Goal: Task Accomplishment & Management: Complete application form

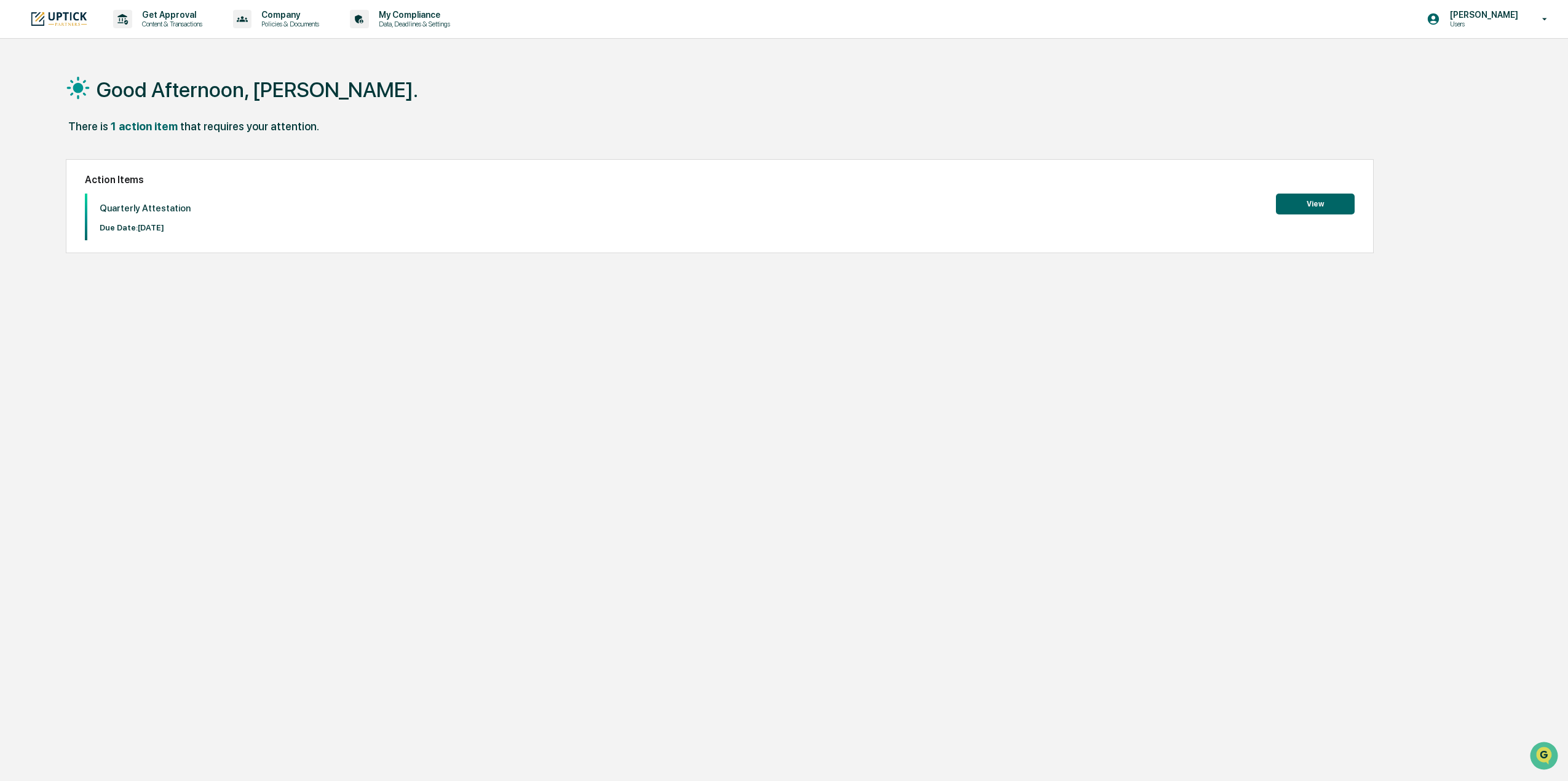
click at [1311, 200] on button "View" at bounding box center [1315, 204] width 78 height 21
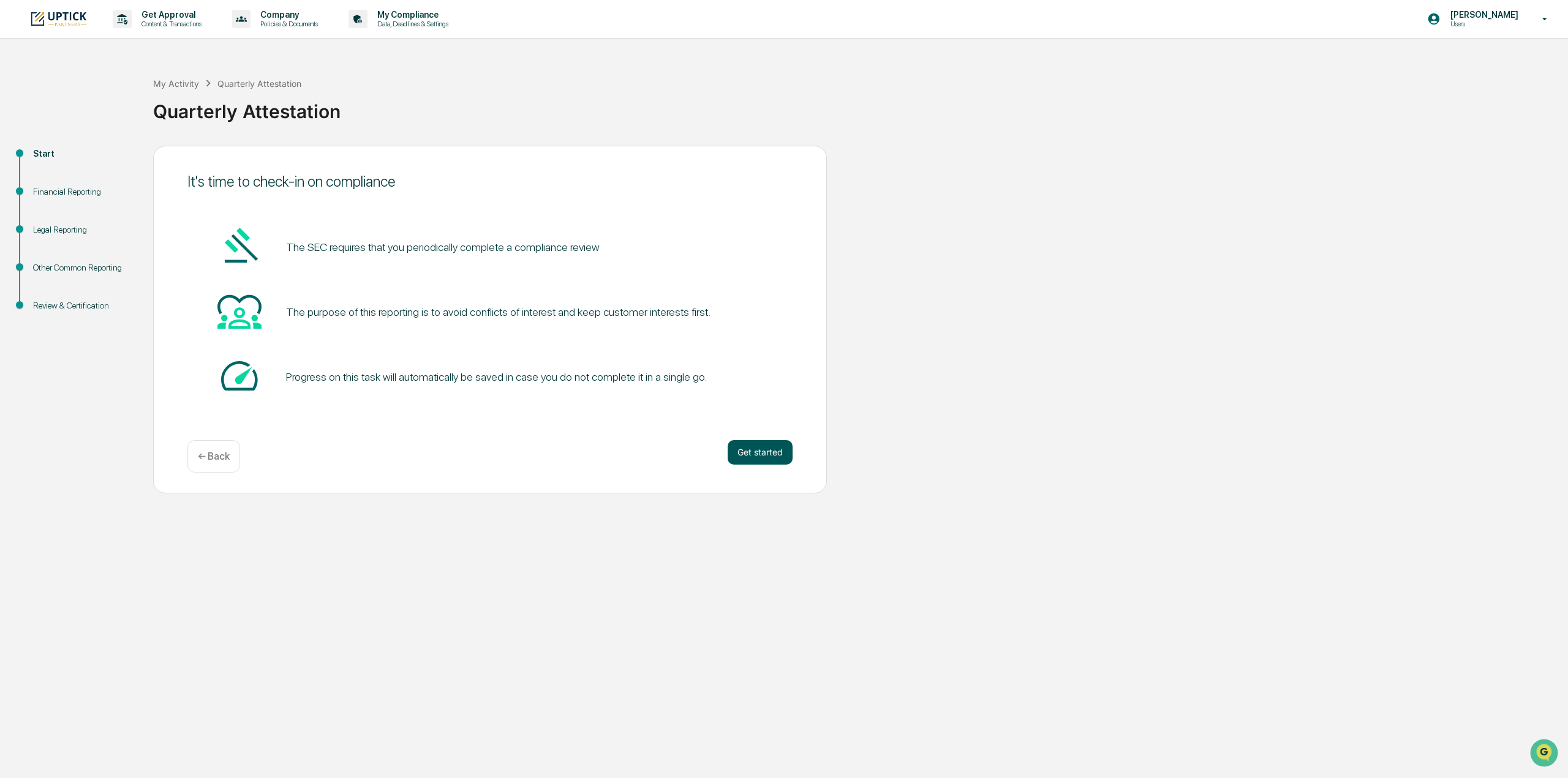
click at [771, 446] on button "Get started" at bounding box center [760, 452] width 65 height 24
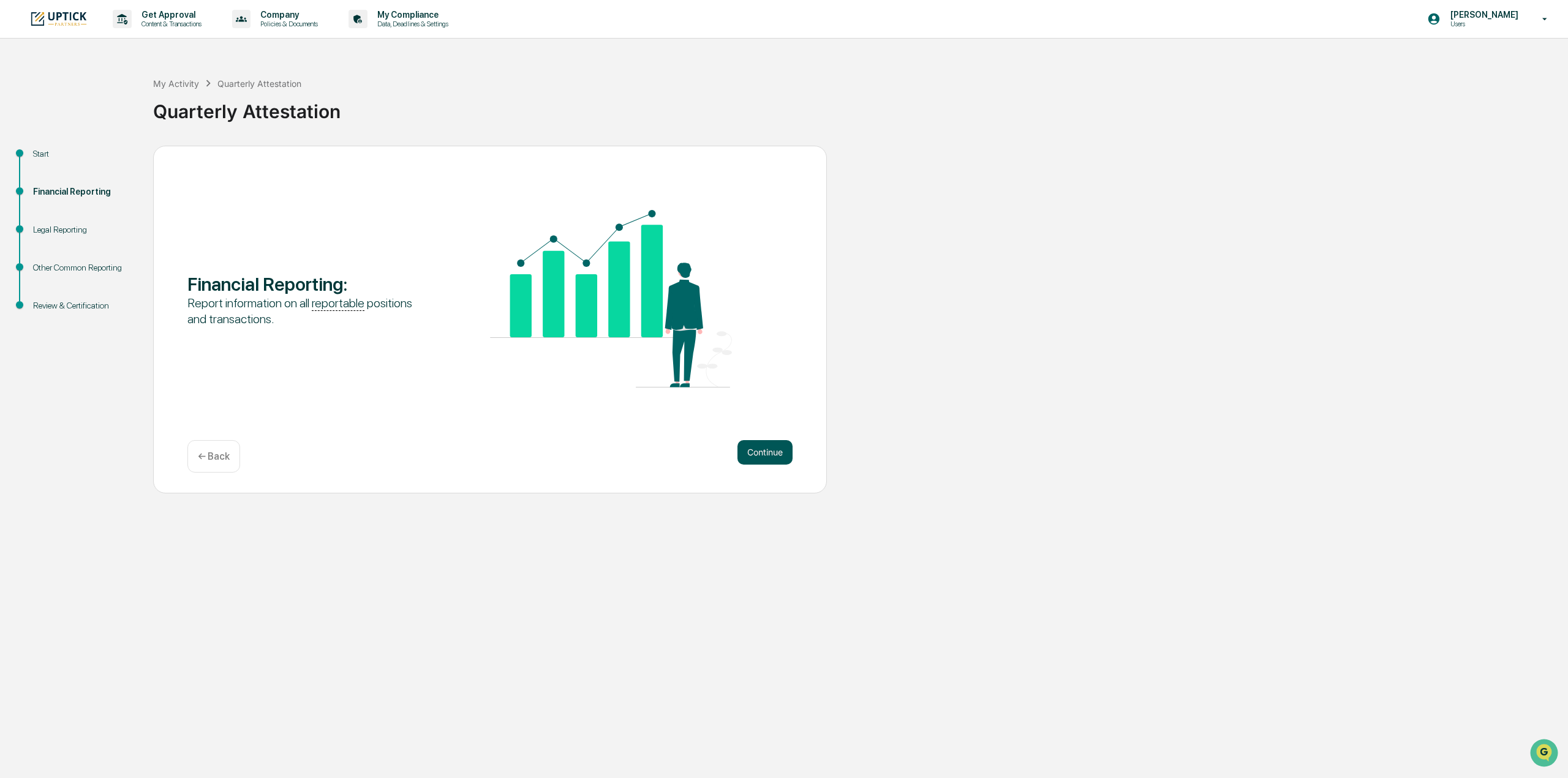
click at [774, 446] on button "Continue" at bounding box center [765, 452] width 55 height 24
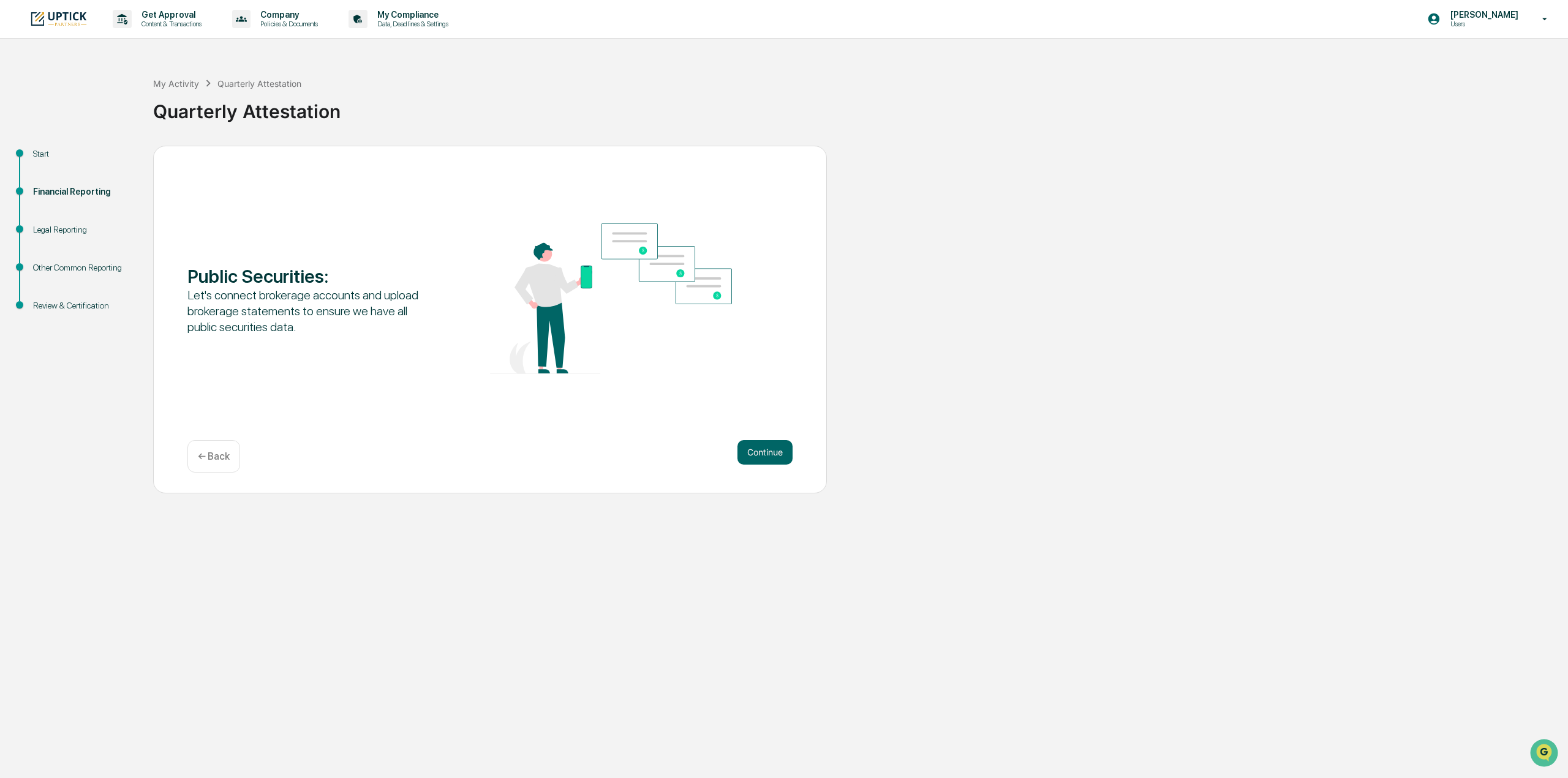
click at [774, 446] on button "Continue" at bounding box center [765, 452] width 55 height 24
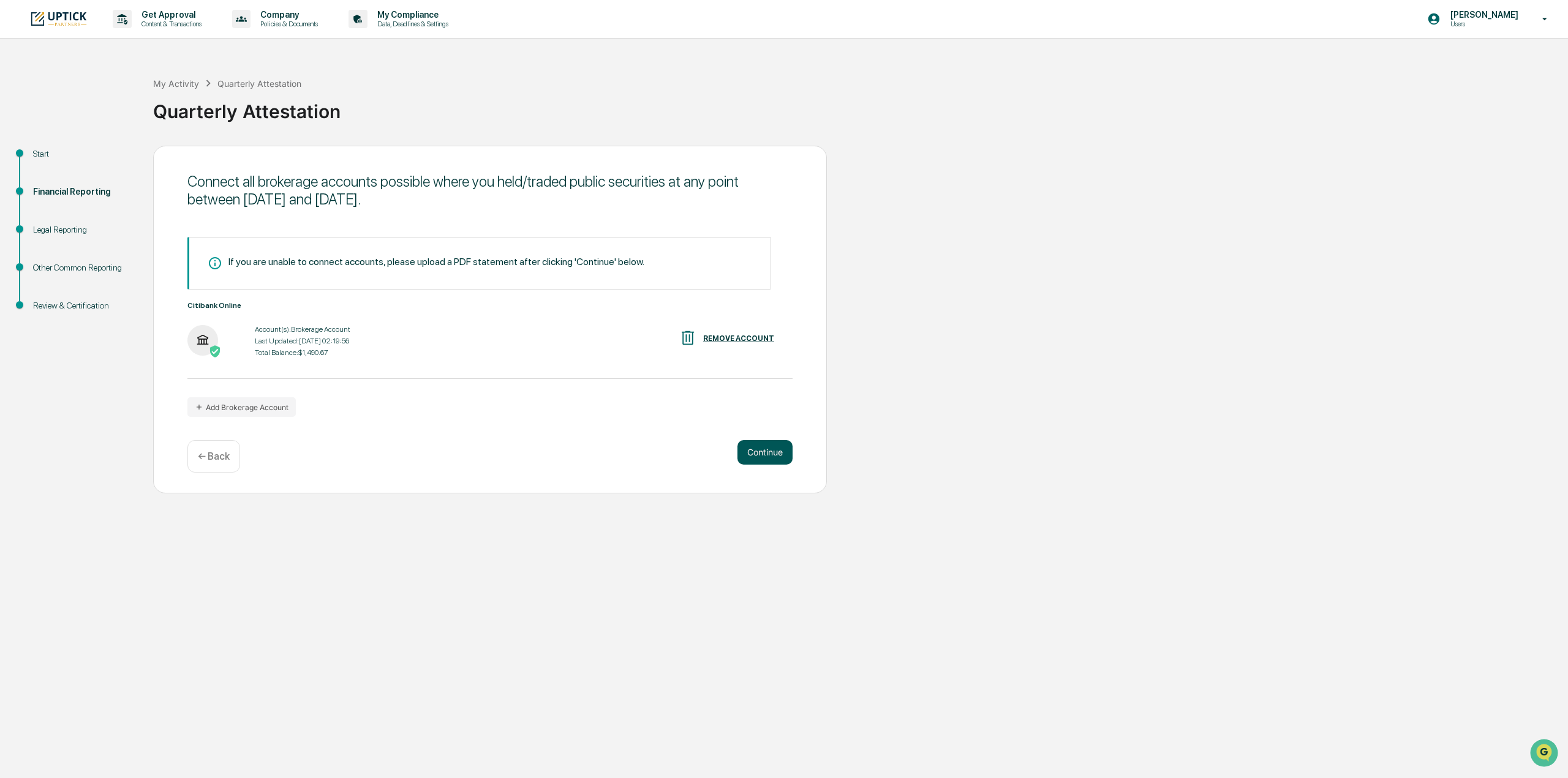
click at [785, 456] on button "Continue" at bounding box center [765, 452] width 55 height 24
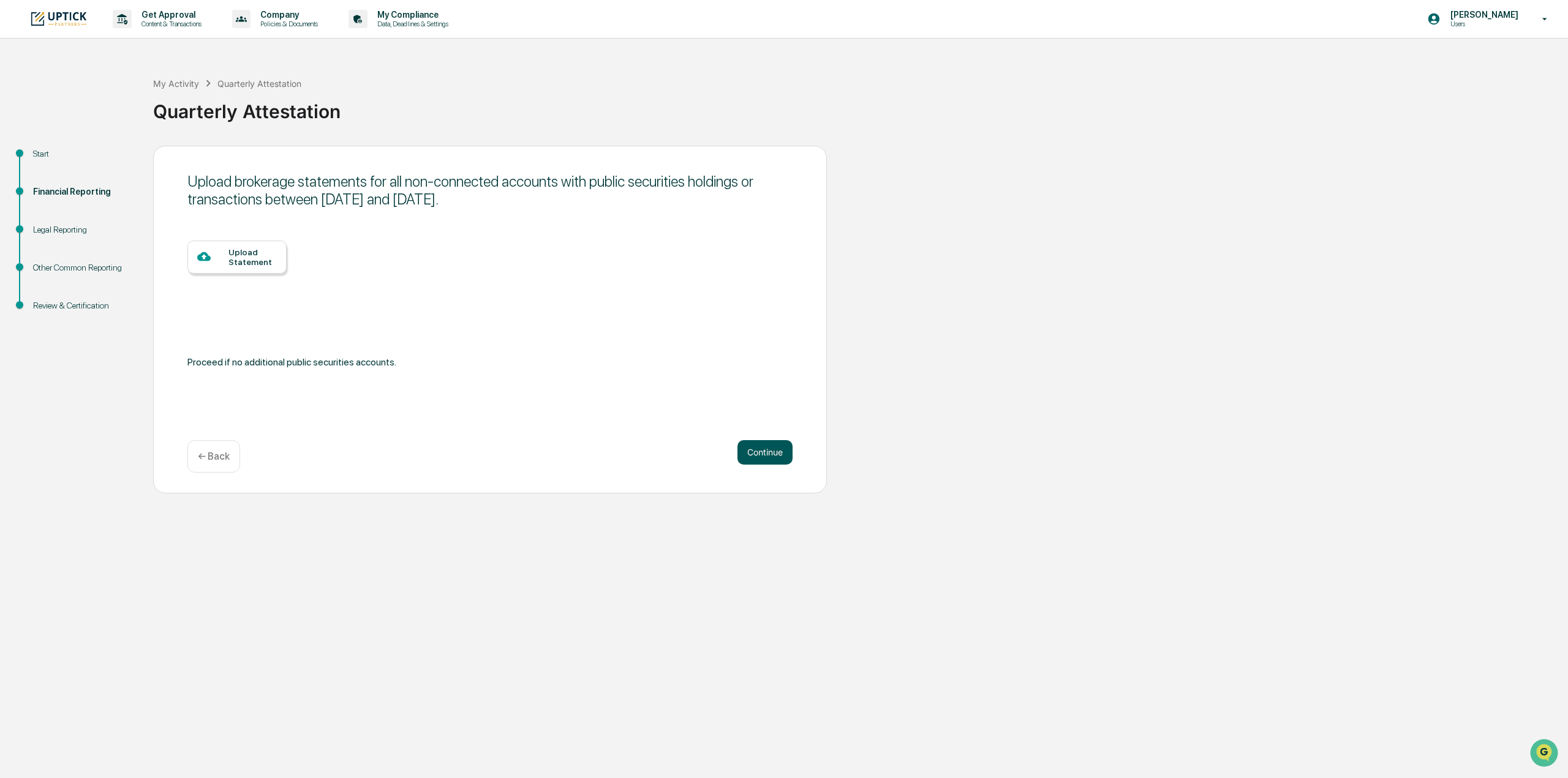
click at [764, 451] on button "Continue" at bounding box center [765, 452] width 55 height 24
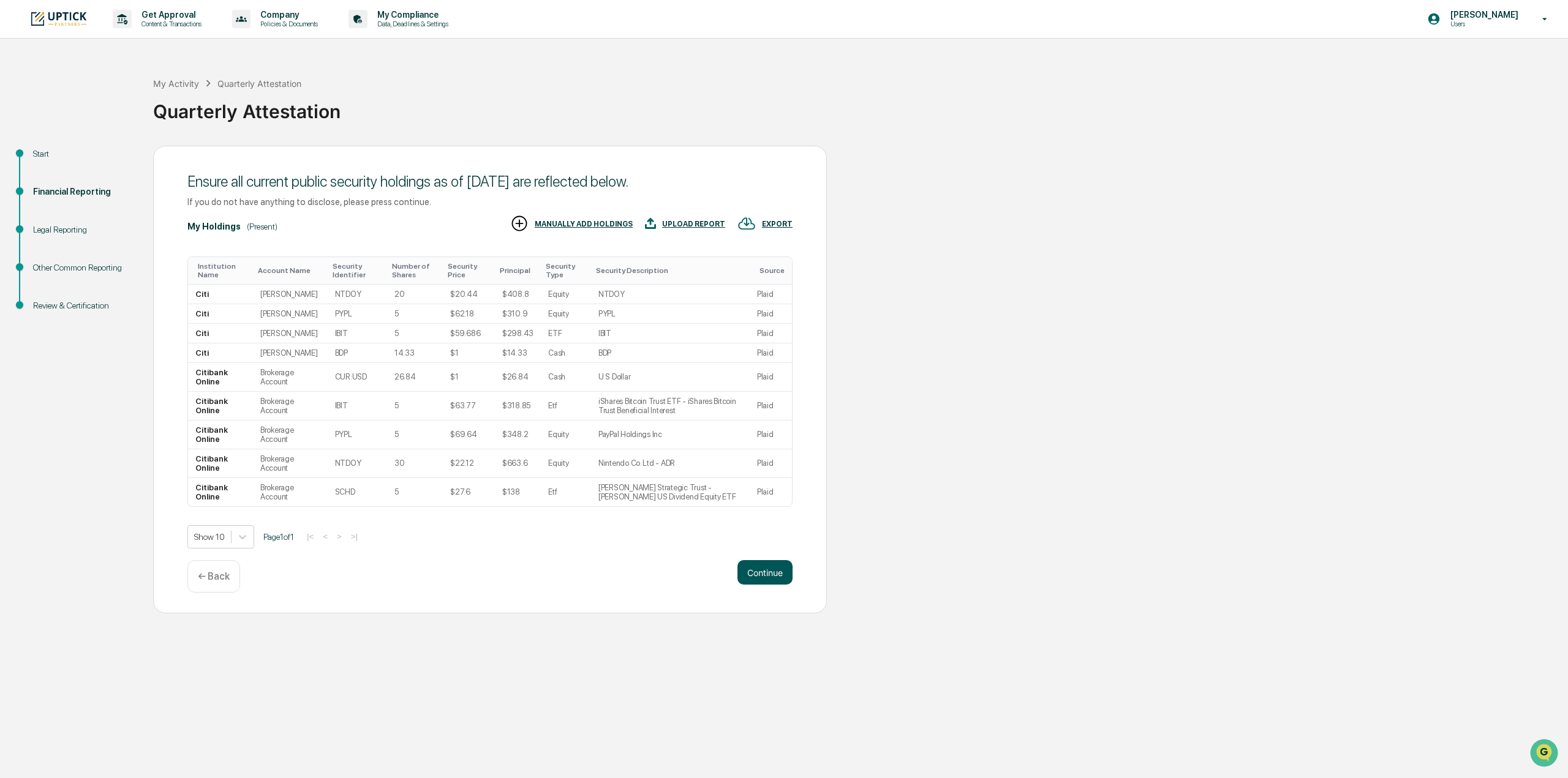
click at [785, 584] on button "Continue" at bounding box center [765, 572] width 55 height 24
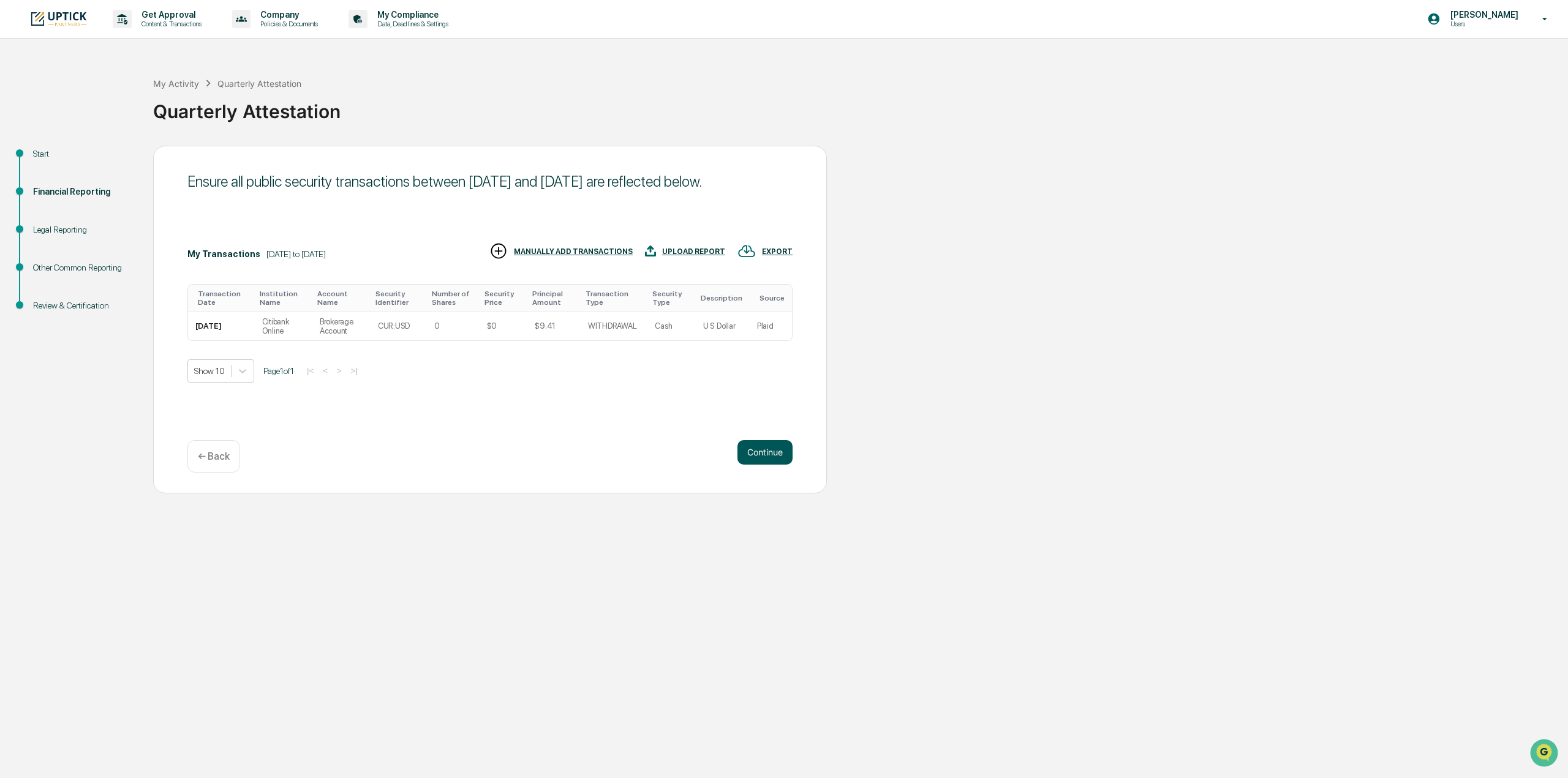
click at [787, 443] on button "Continue" at bounding box center [765, 452] width 55 height 24
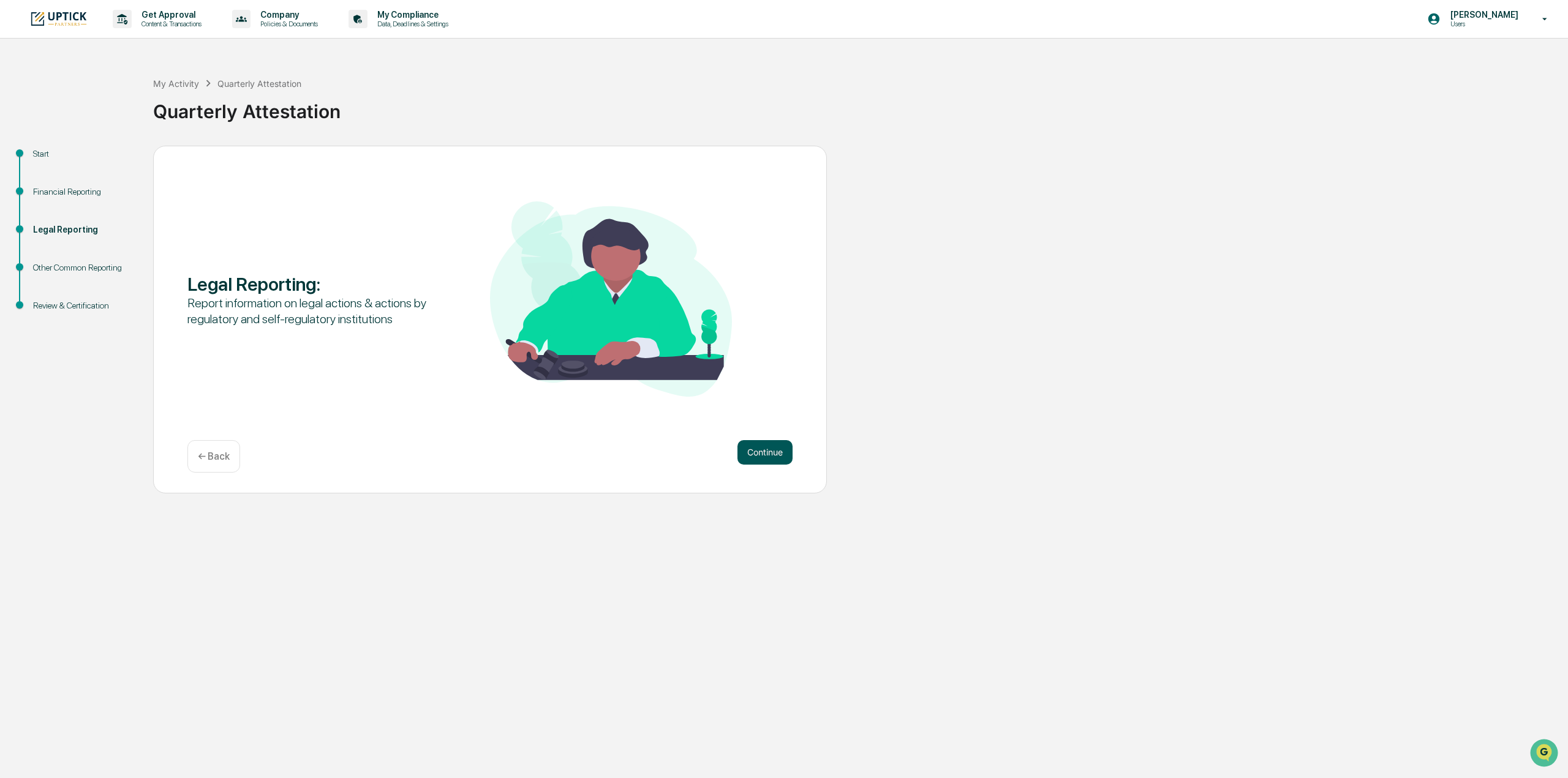
click at [787, 444] on button "Continue" at bounding box center [765, 452] width 55 height 24
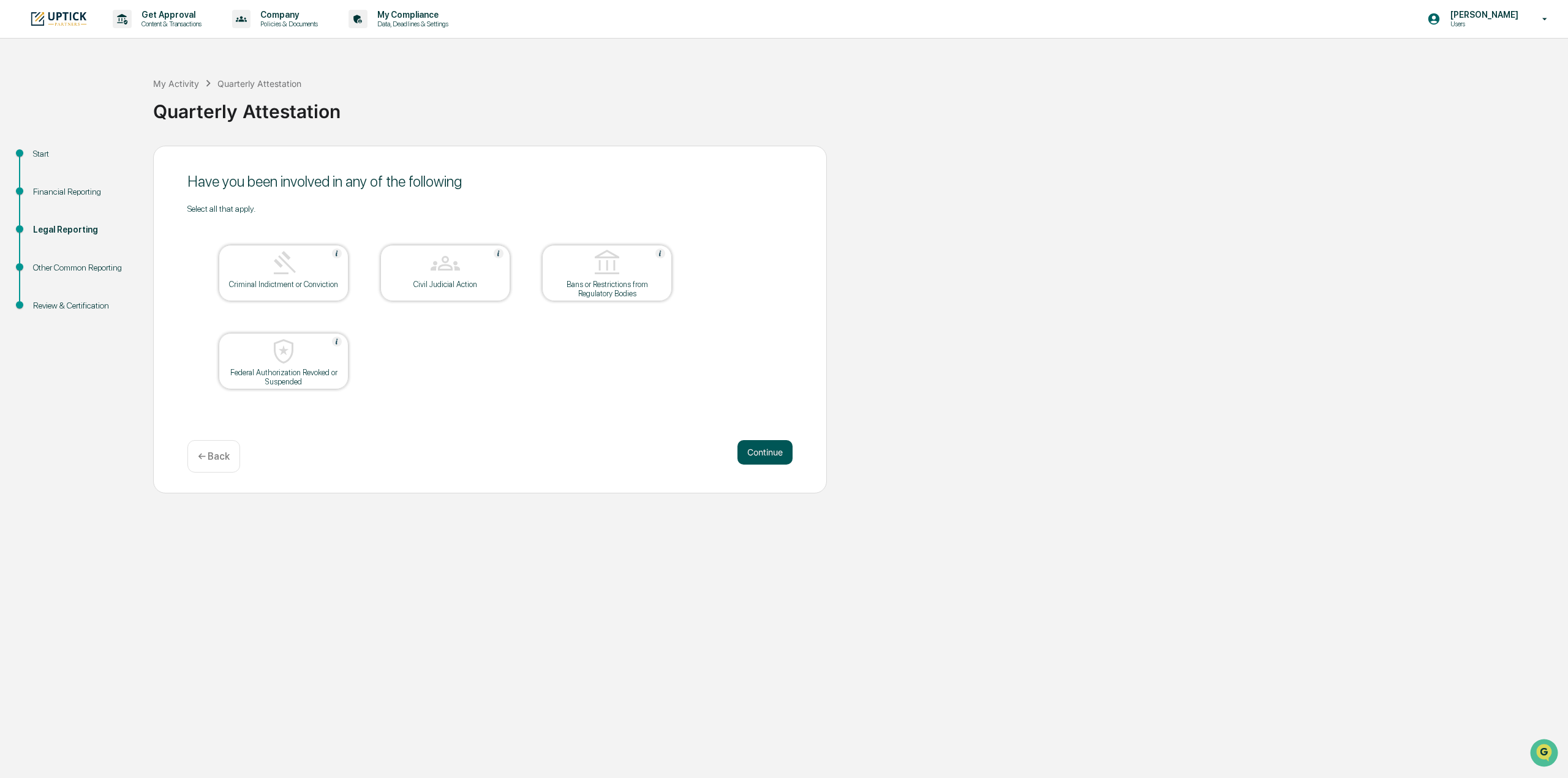
click at [786, 453] on button "Continue" at bounding box center [765, 452] width 55 height 24
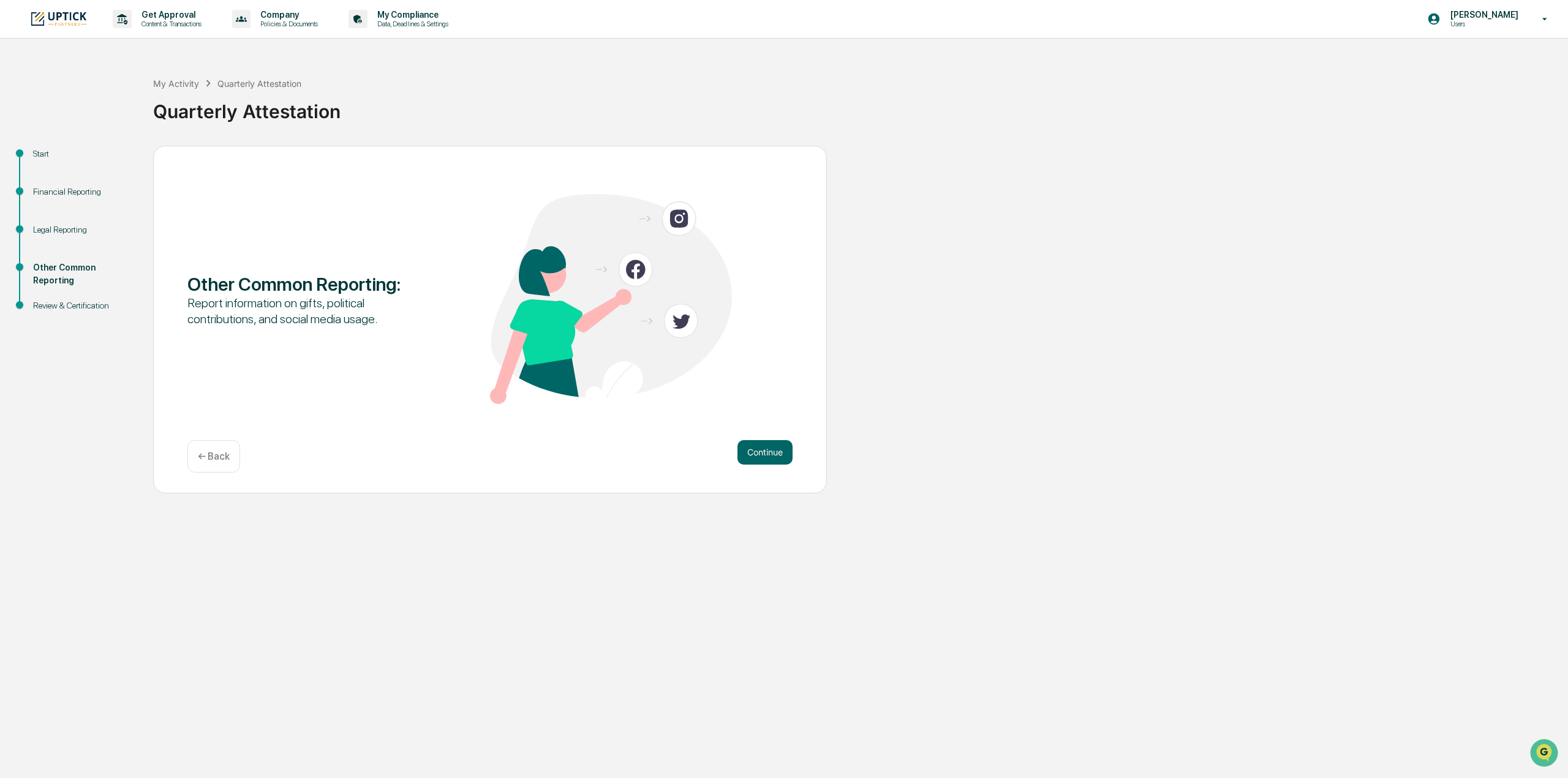
click at [786, 453] on button "Continue" at bounding box center [765, 452] width 55 height 24
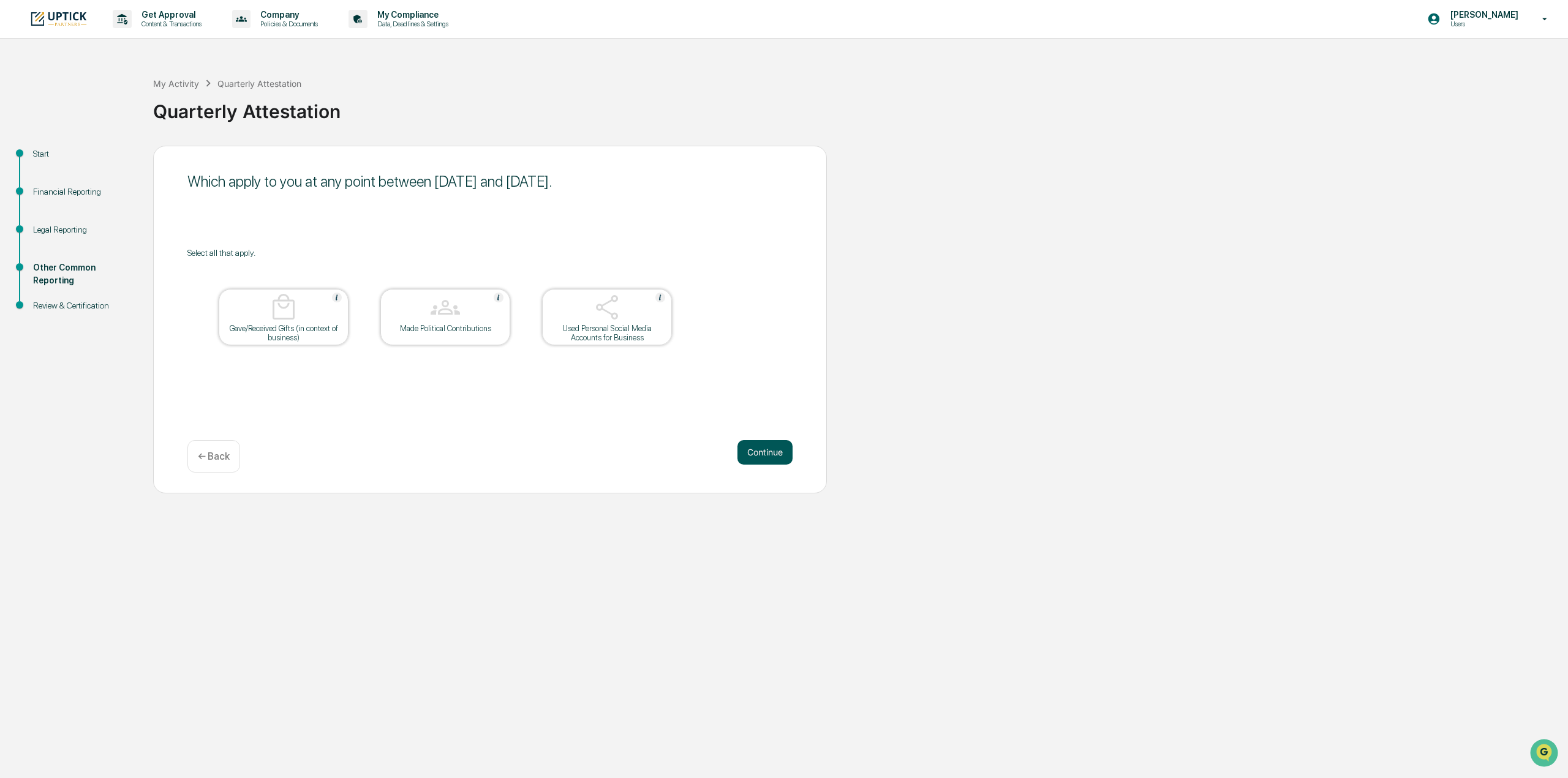
click at [787, 451] on button "Continue" at bounding box center [765, 452] width 55 height 24
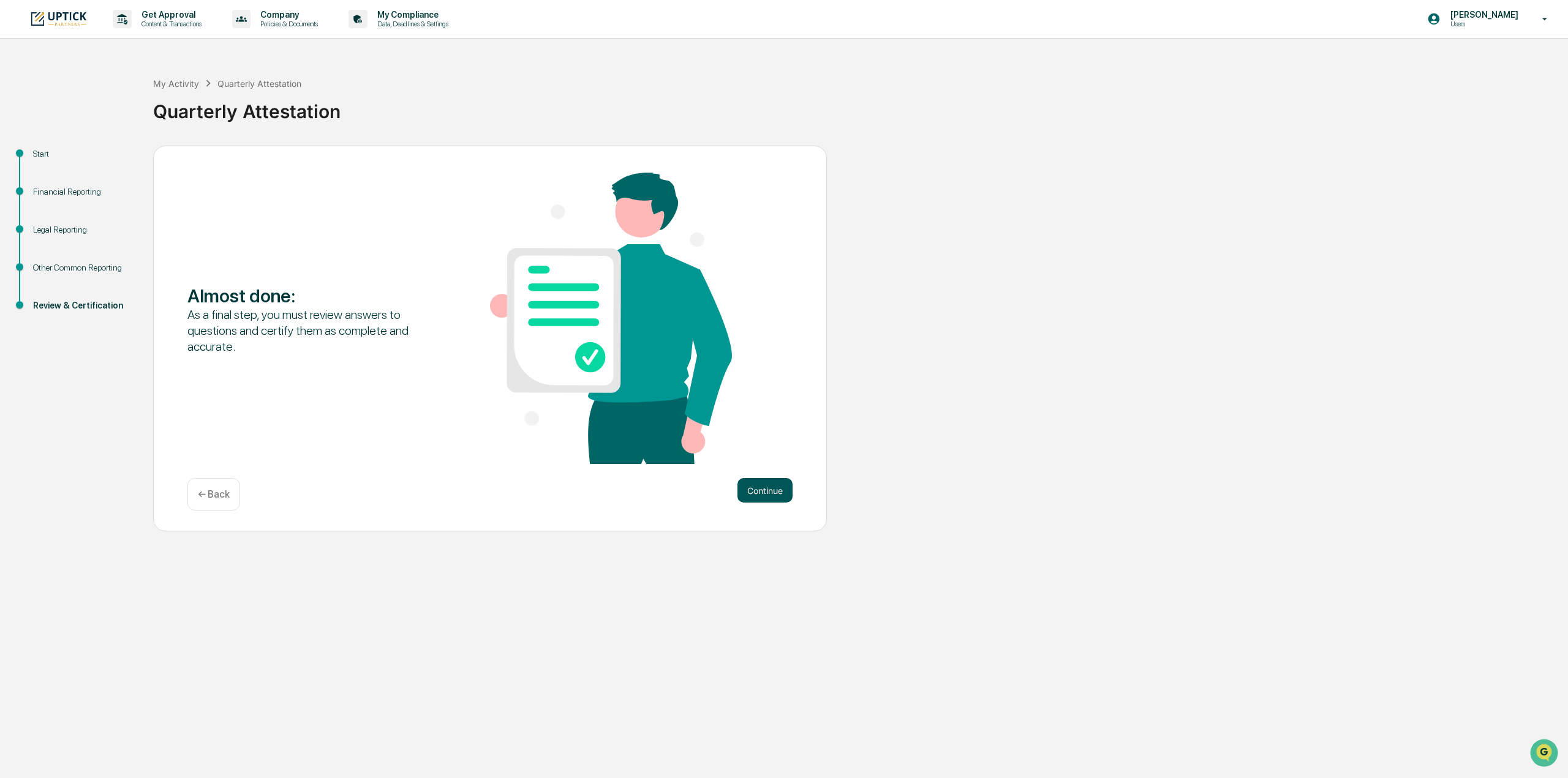
click at [778, 486] on button "Continue" at bounding box center [765, 490] width 55 height 24
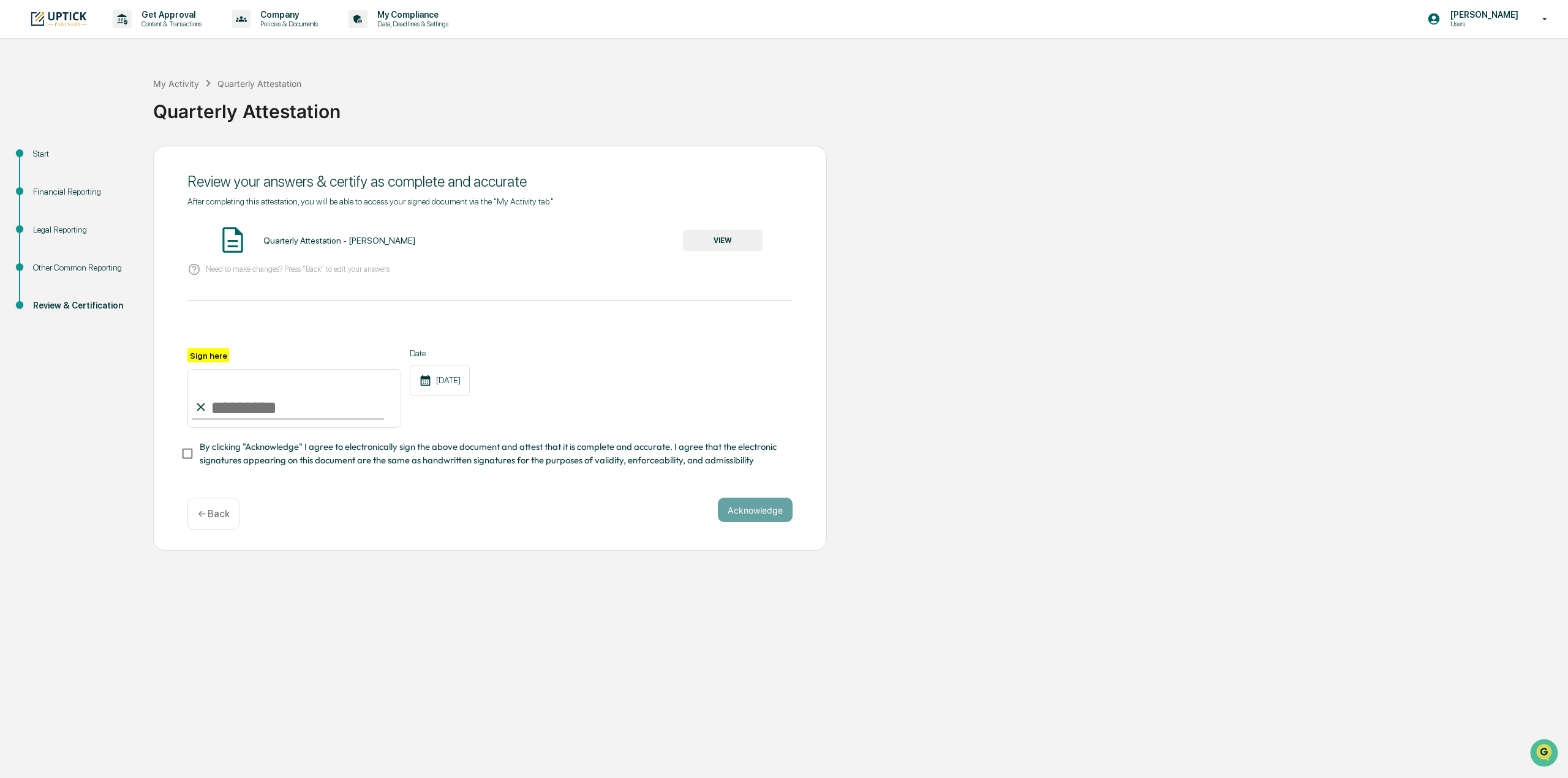
click at [232, 424] on input "Sign here" at bounding box center [294, 399] width 214 height 59
type input "**********"
click at [789, 520] on button "Acknowledge" at bounding box center [755, 510] width 75 height 24
click at [732, 250] on button "VIEW" at bounding box center [722, 240] width 80 height 21
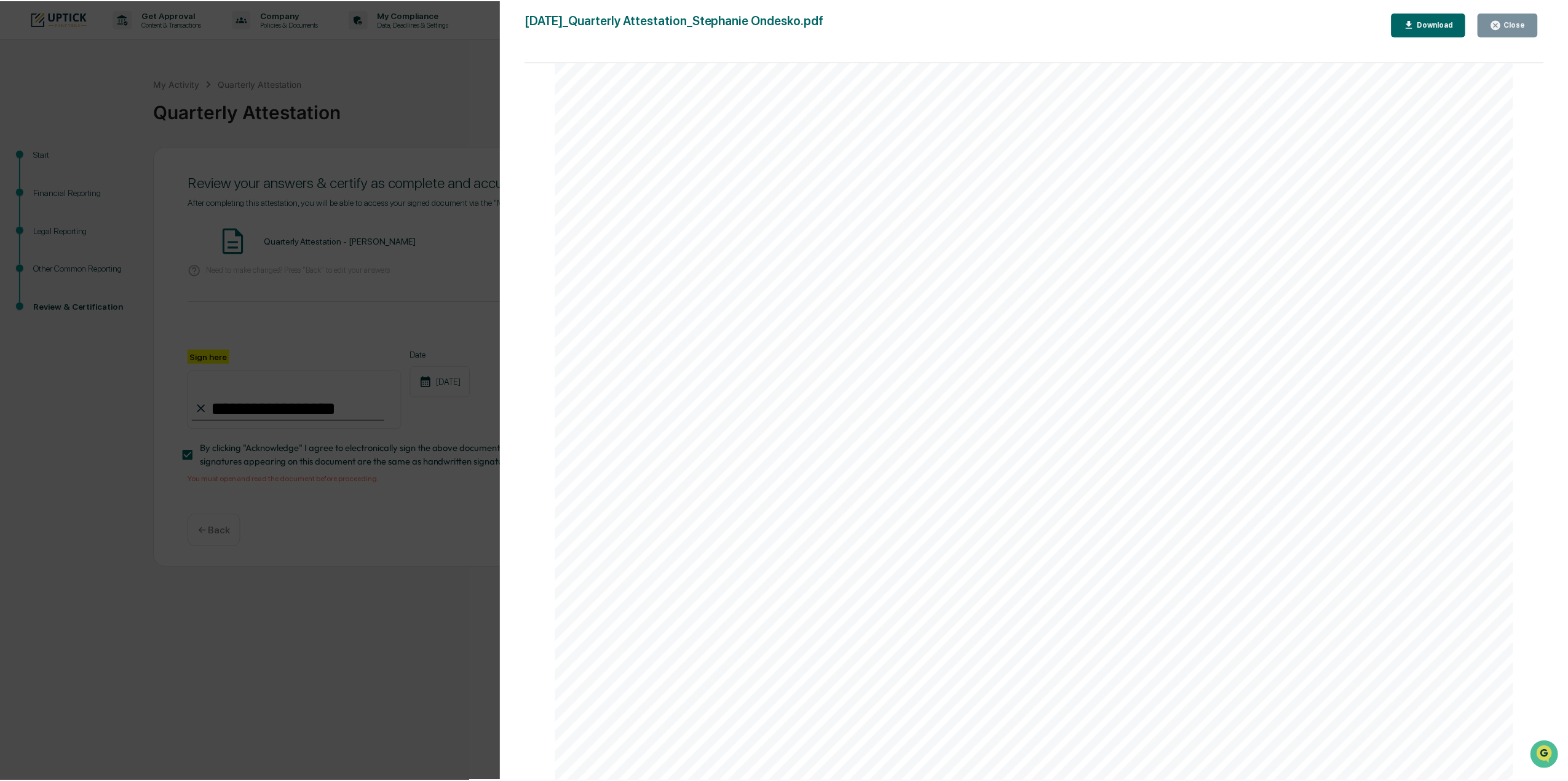
scroll to position [2950, 0]
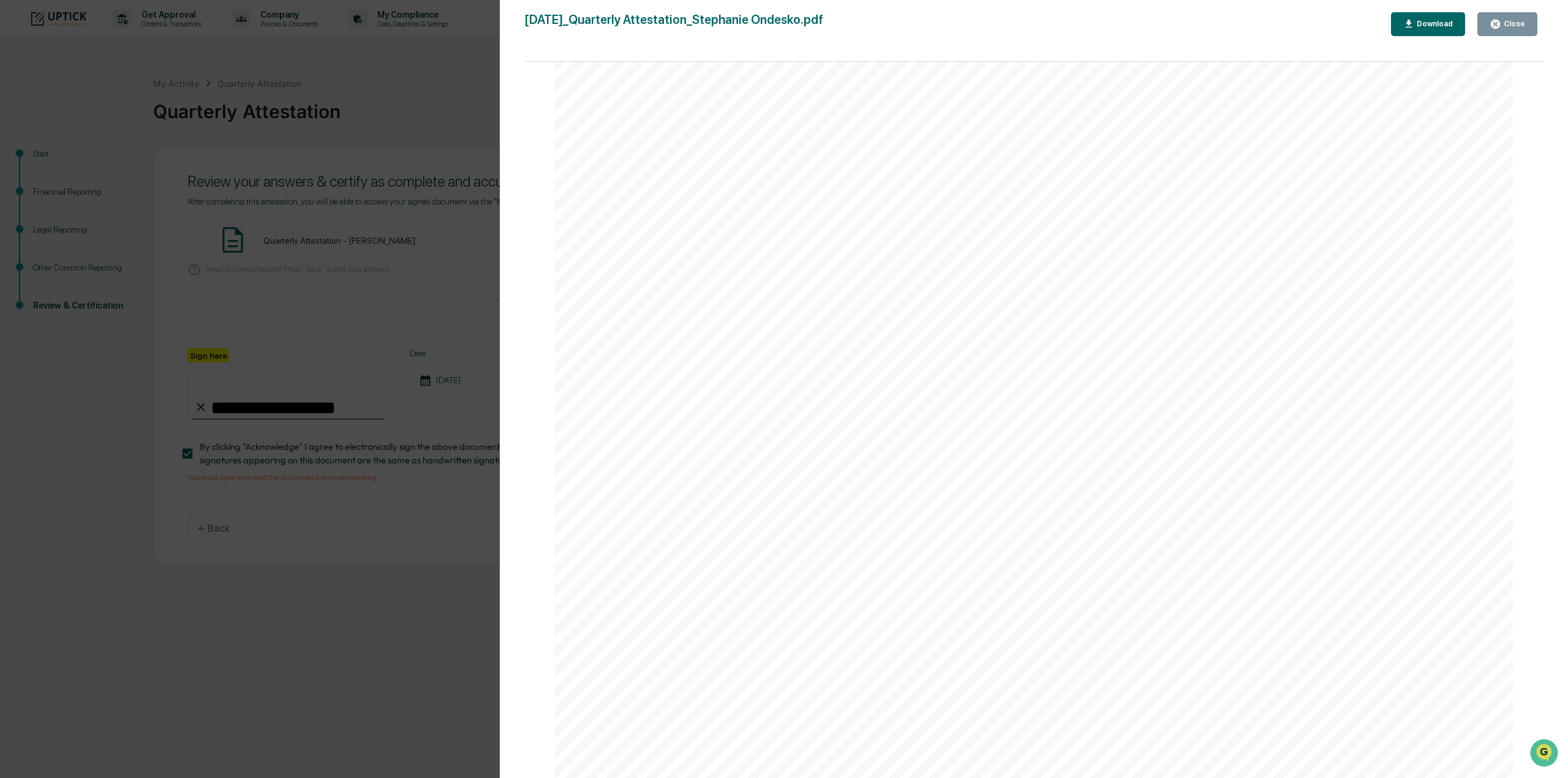
click at [1515, 19] on div "Close" at bounding box center [1508, 24] width 35 height 11
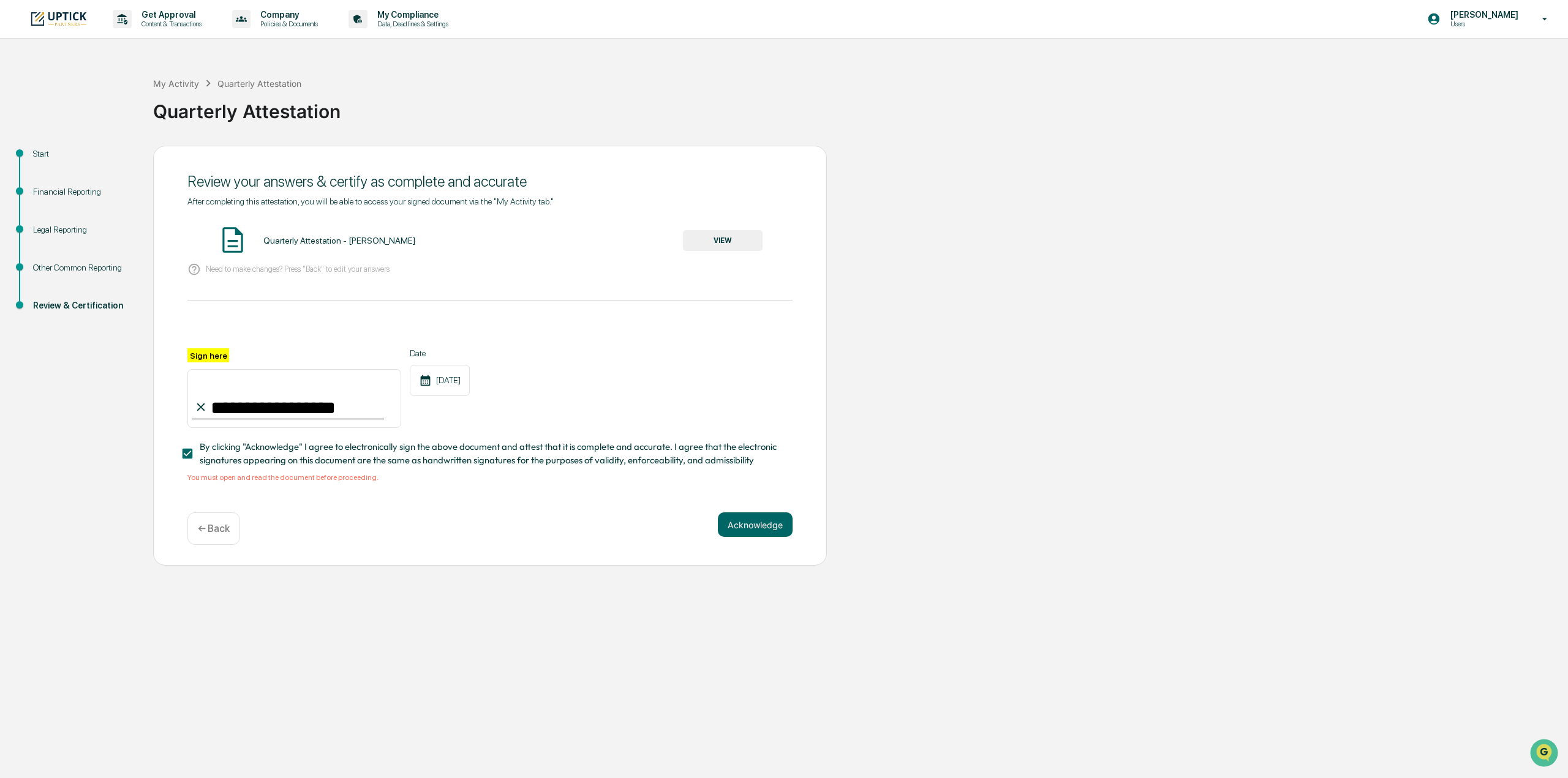
click at [67, 192] on div "Financial Reporting" at bounding box center [83, 192] width 100 height 13
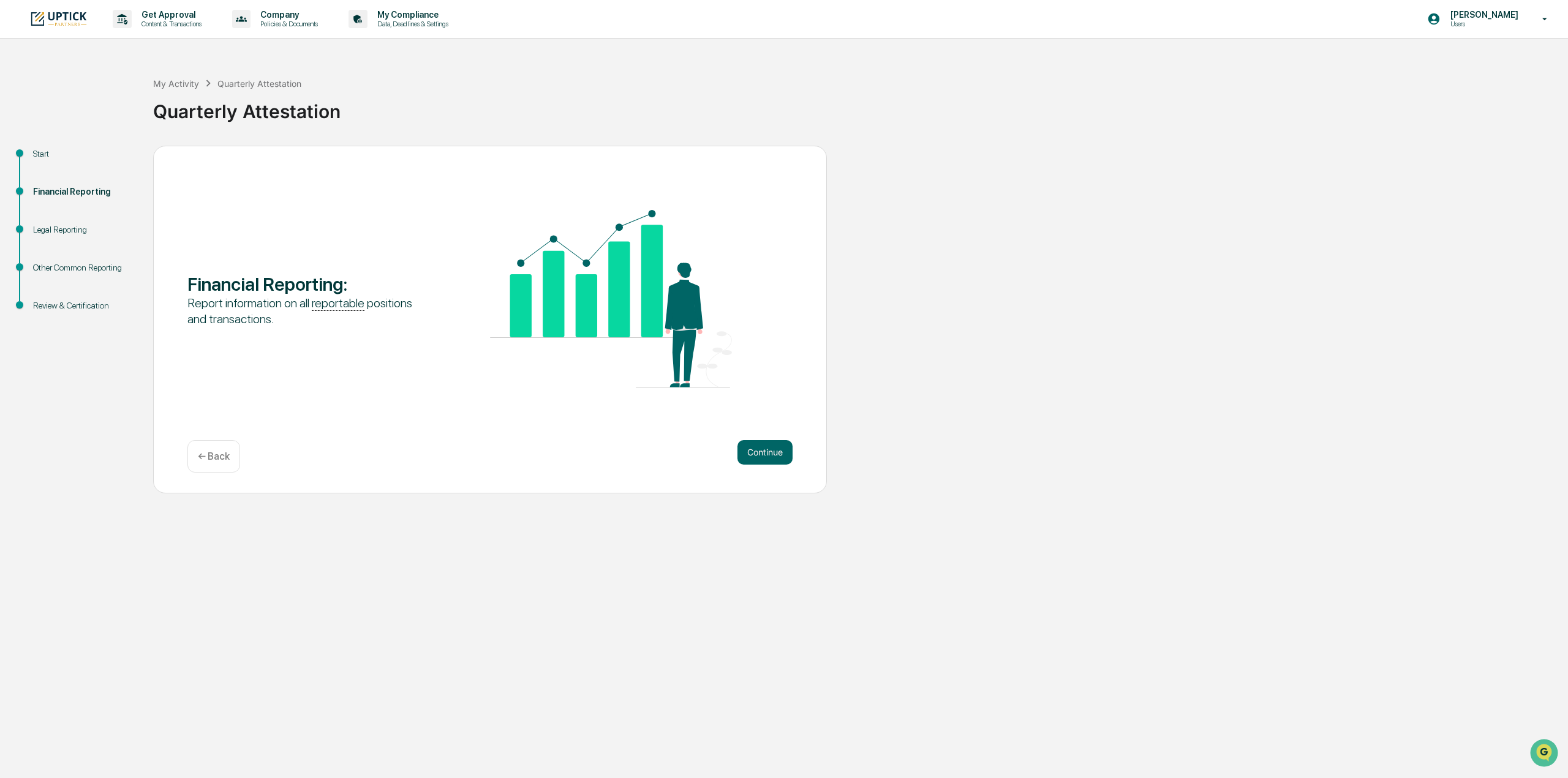
click at [75, 266] on div "Other Common Reporting" at bounding box center [83, 268] width 100 height 13
drag, startPoint x: 751, startPoint y: 438, endPoint x: 756, endPoint y: 453, distance: 15.8
click at [752, 439] on div "Financial Reporting : Report information on all reportable positions and transa…" at bounding box center [490, 319] width 673 height 348
click at [758, 461] on button "Continue" at bounding box center [765, 452] width 55 height 24
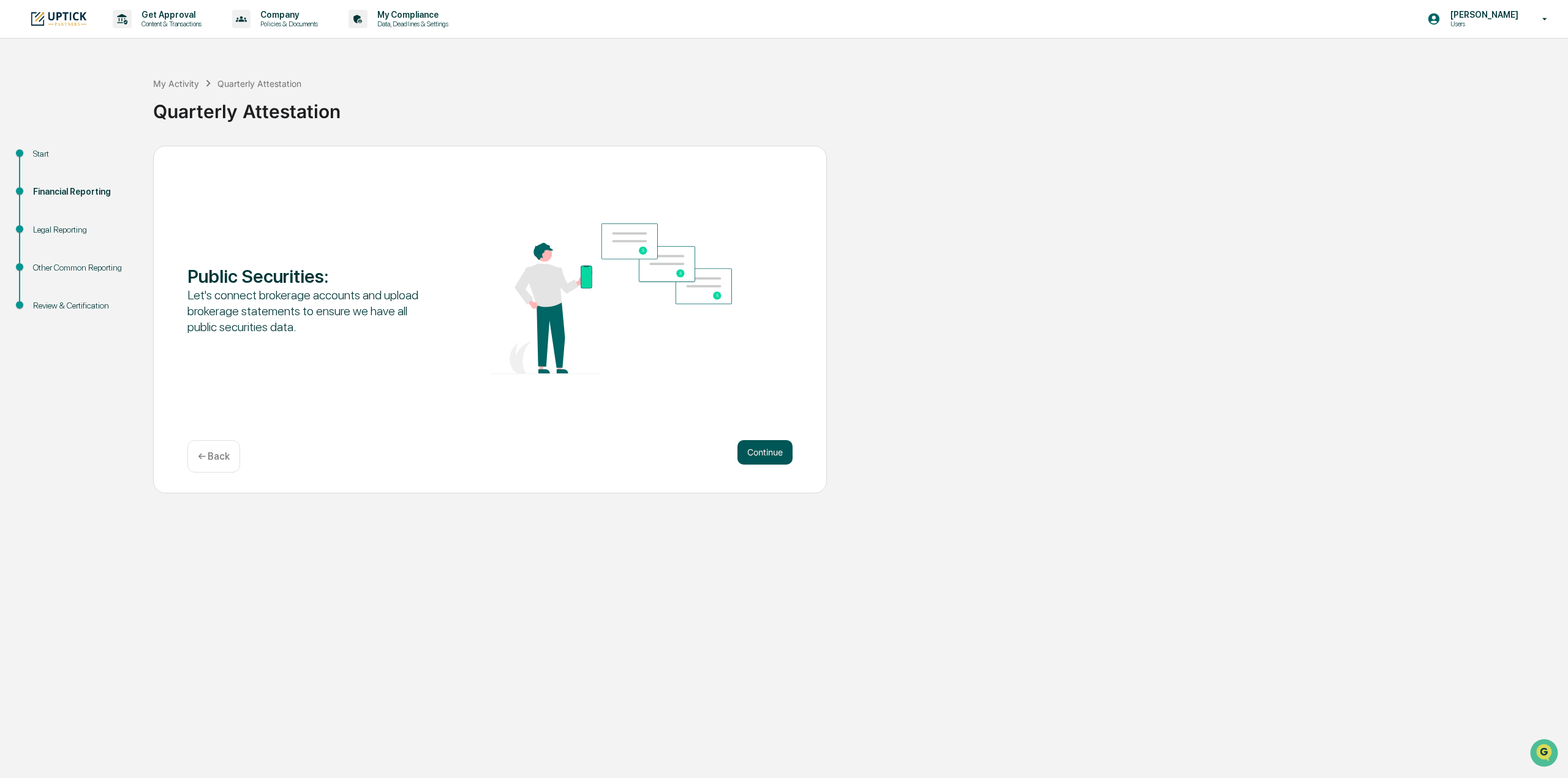
click at [757, 457] on button "Continue" at bounding box center [765, 452] width 55 height 24
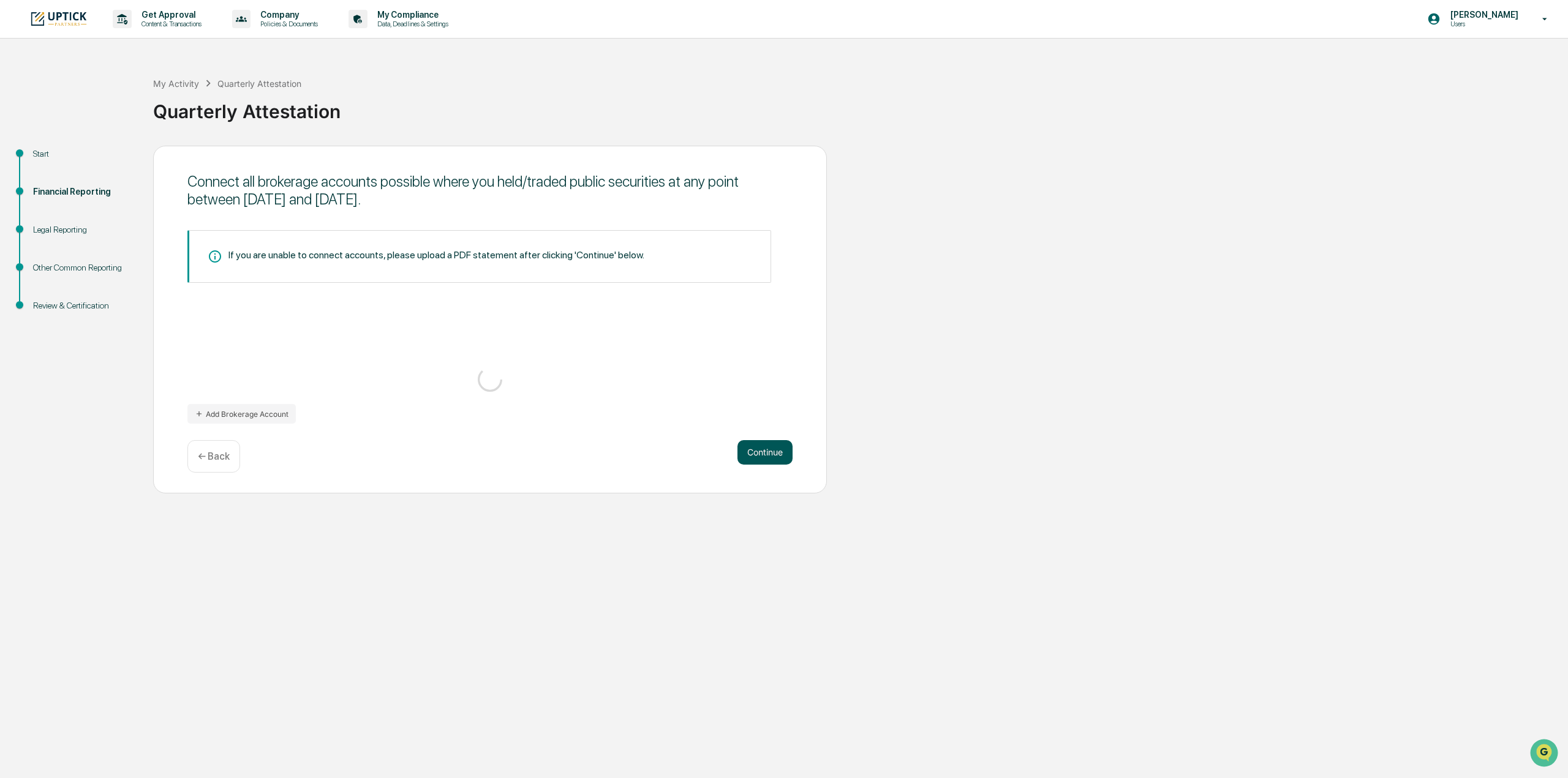
click at [757, 457] on button "Continue" at bounding box center [765, 452] width 55 height 24
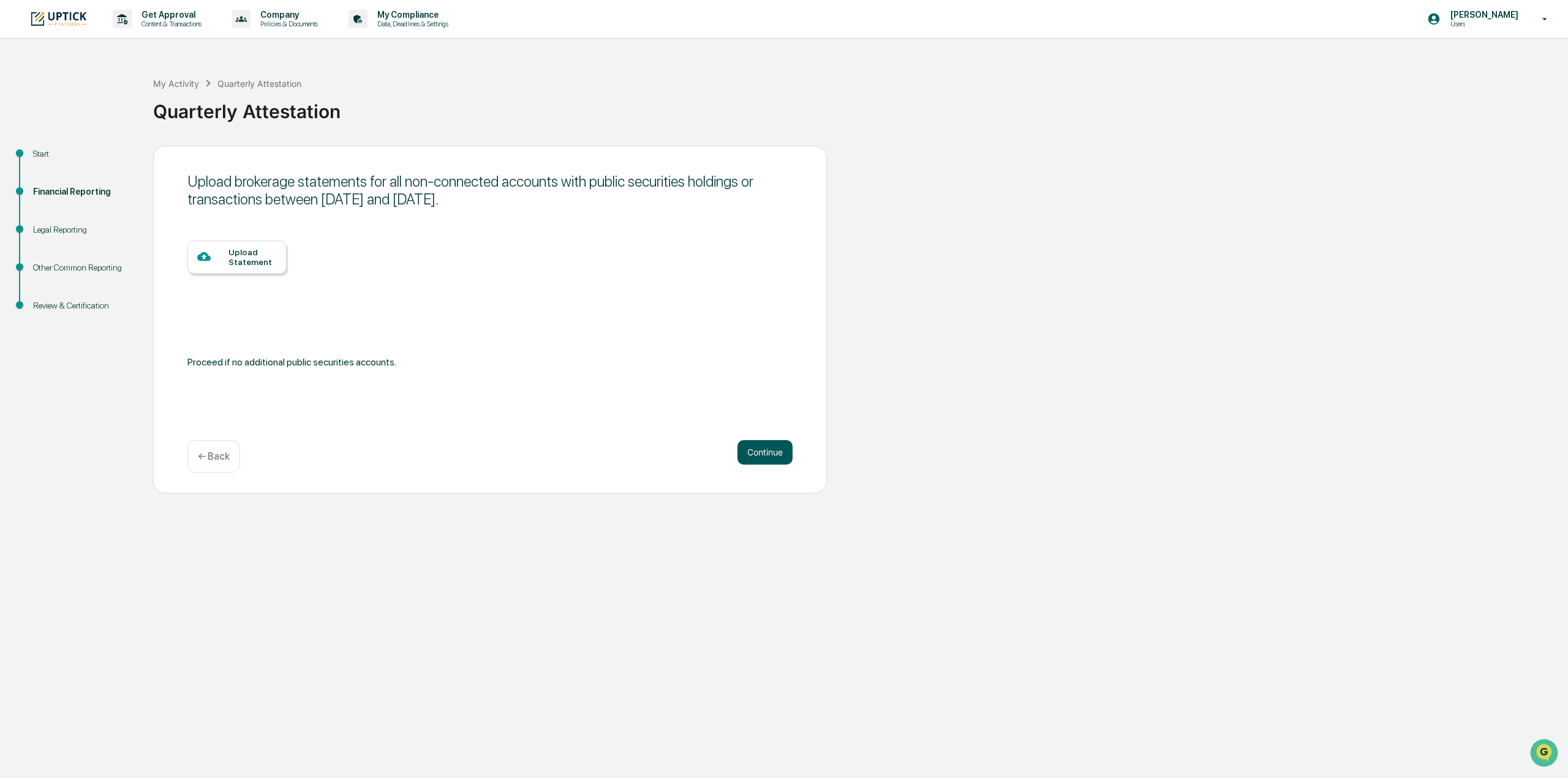
click at [757, 457] on button "Continue" at bounding box center [765, 452] width 55 height 24
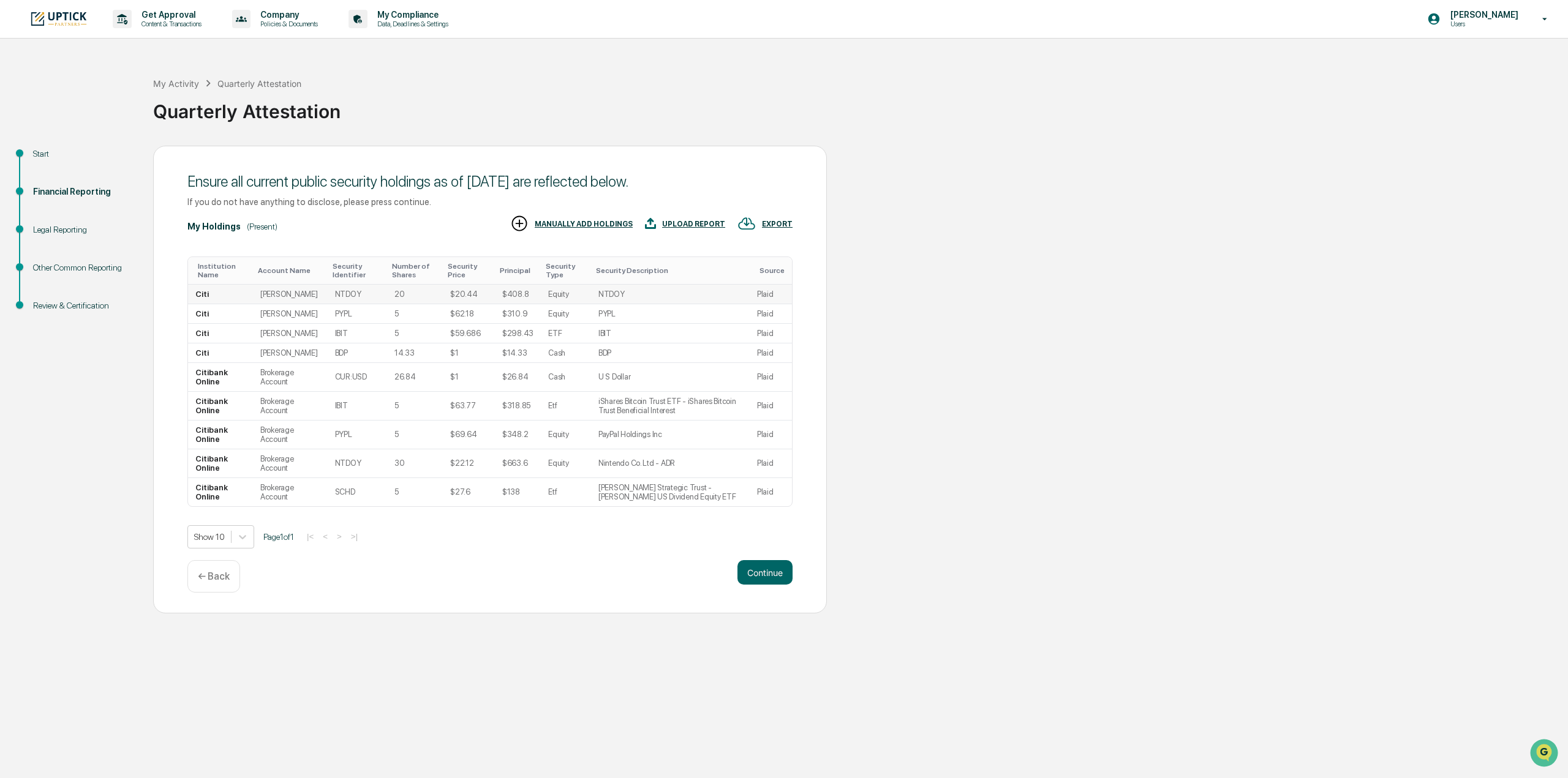
click at [744, 303] on td "NTDOY" at bounding box center [670, 295] width 158 height 20
click at [609, 303] on td "NTDOY" at bounding box center [670, 295] width 158 height 20
click at [292, 304] on td "[PERSON_NAME]" at bounding box center [291, 295] width 75 height 20
click at [275, 298] on td "[PERSON_NAME]" at bounding box center [291, 295] width 75 height 20
click at [273, 324] on td "[PERSON_NAME]" at bounding box center [291, 314] width 75 height 20
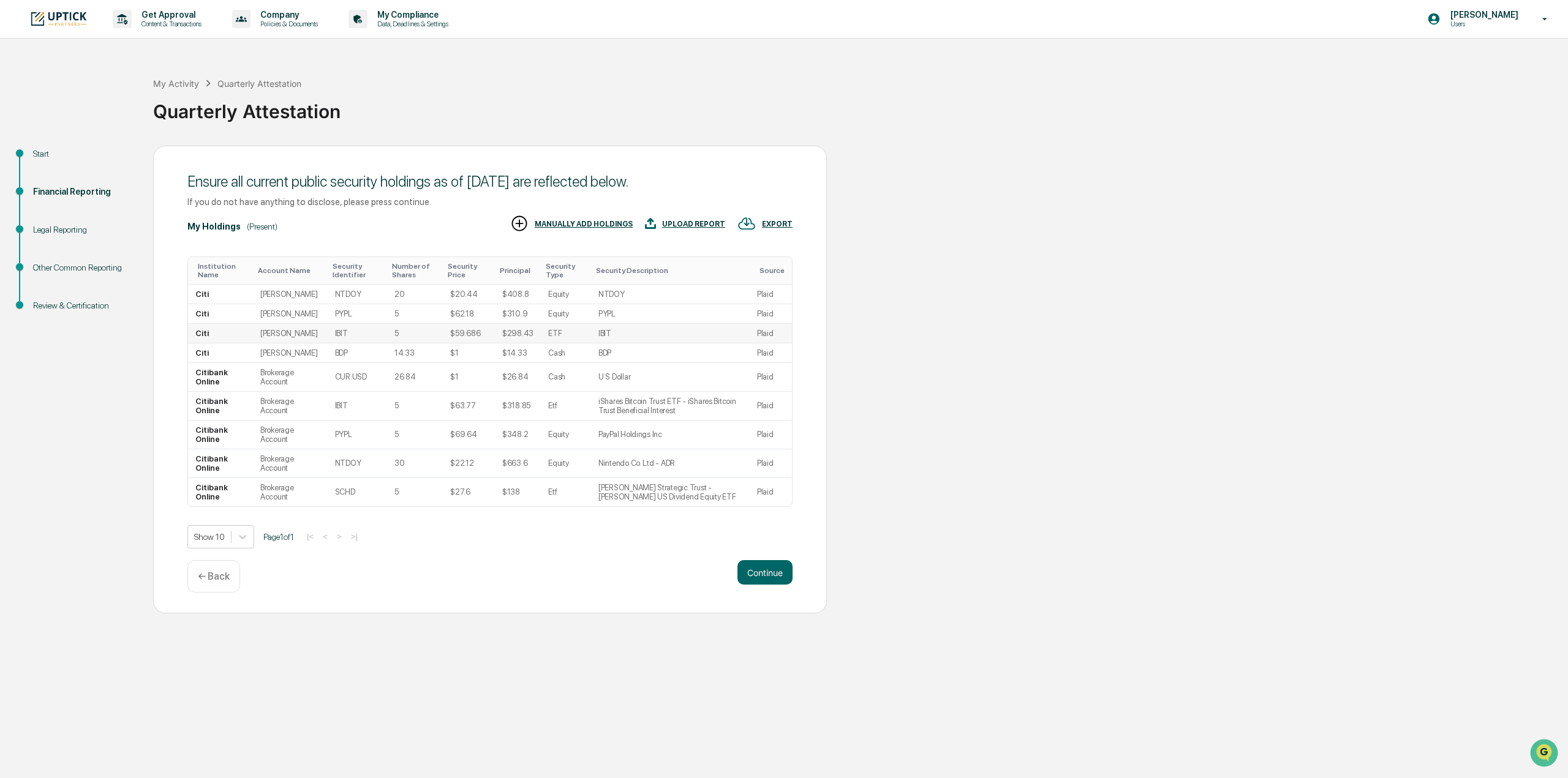
click at [290, 343] on td "[PERSON_NAME]" at bounding box center [291, 334] width 75 height 20
click at [269, 392] on td "Brokerage Account" at bounding box center [291, 378] width 75 height 29
click at [280, 449] on td "Brokerage Account" at bounding box center [291, 435] width 75 height 29
click at [294, 506] on td "Brokerage Account" at bounding box center [291, 492] width 75 height 28
click at [753, 584] on button "Continue" at bounding box center [765, 572] width 55 height 24
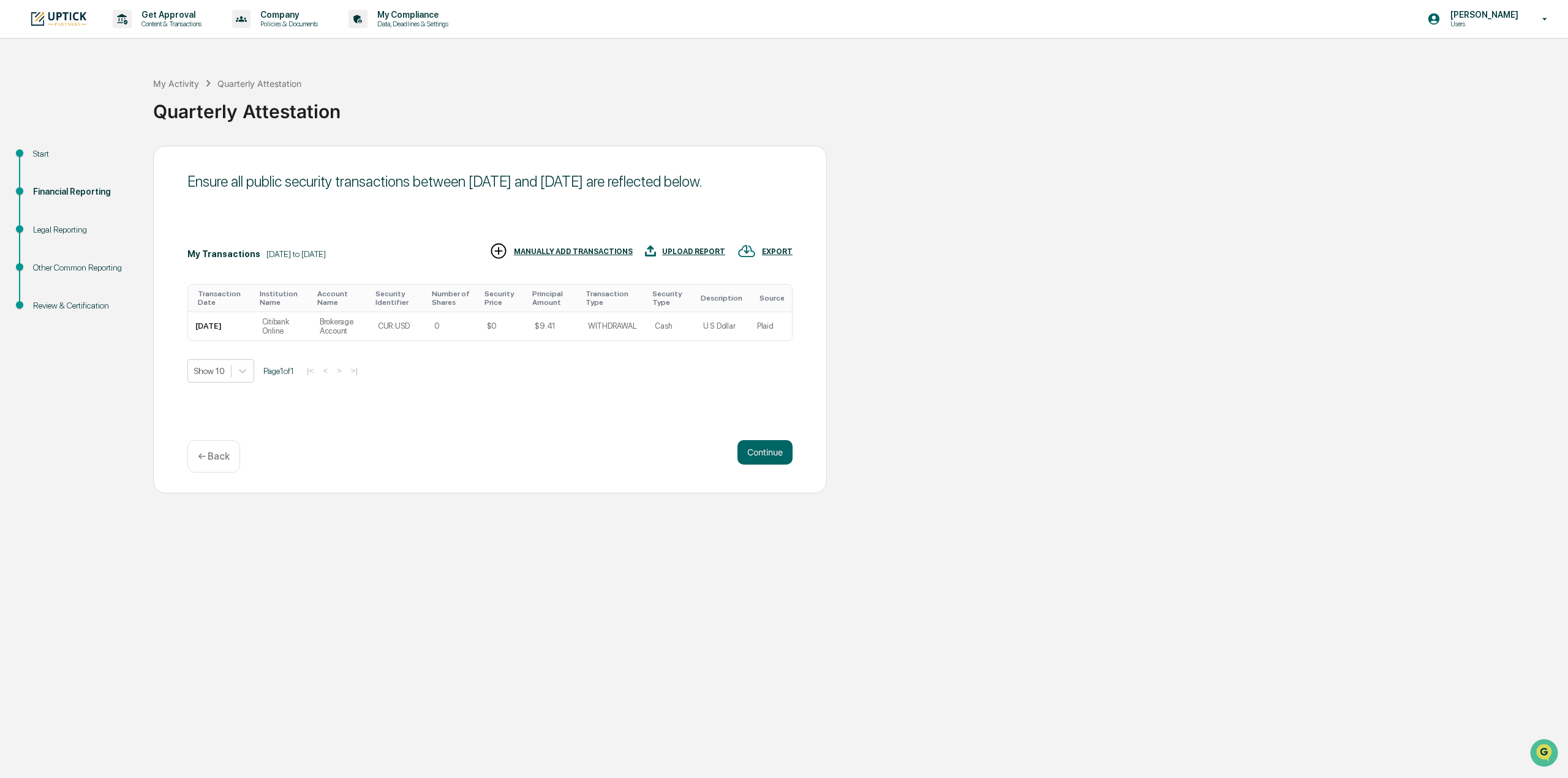
click at [767, 429] on div "Ensure all public security transactions between [DATE] and [DATE] are reflected…" at bounding box center [490, 319] width 673 height 348
click at [764, 446] on button "Continue" at bounding box center [765, 452] width 55 height 24
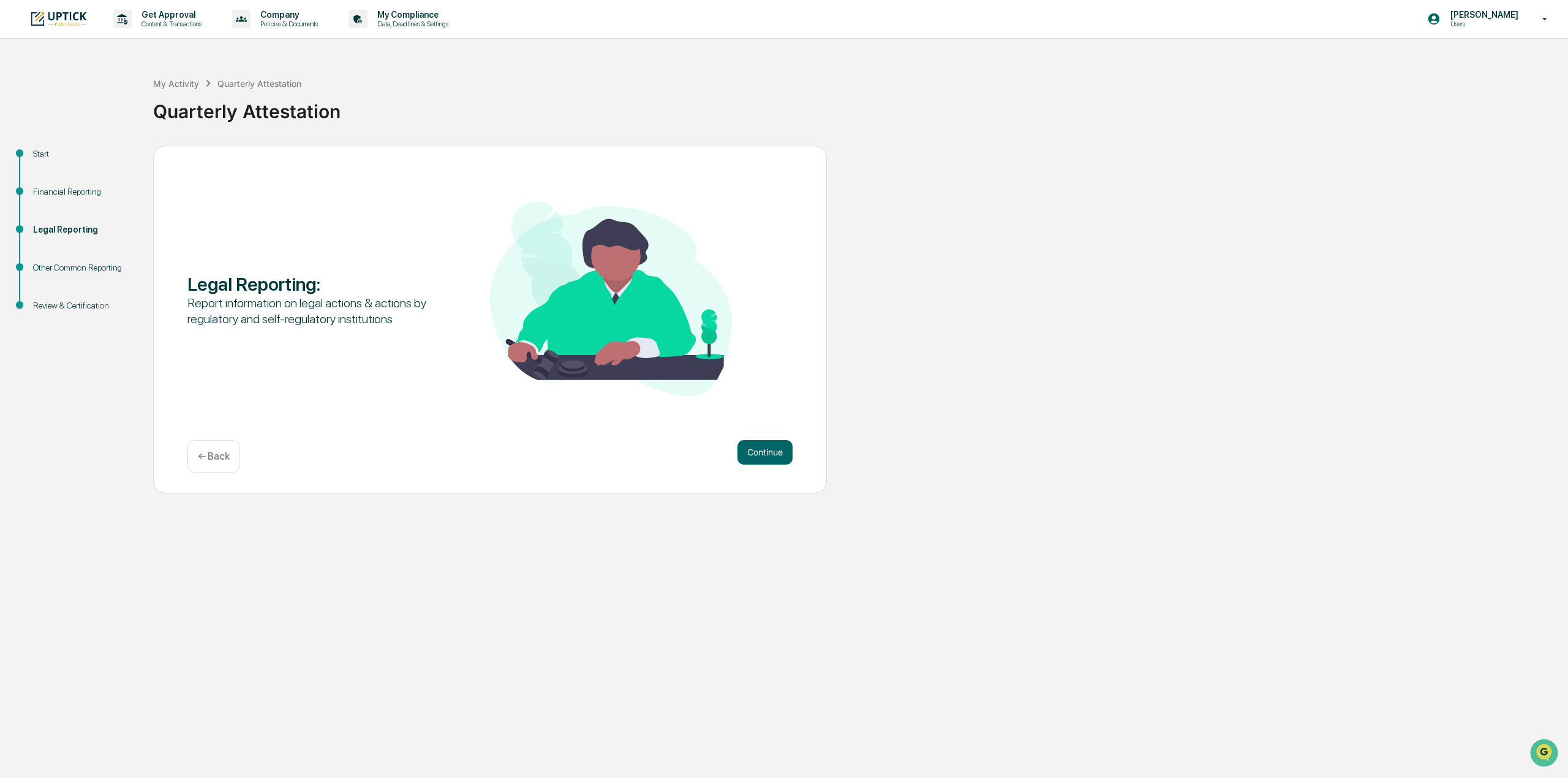
click at [764, 446] on button "Continue" at bounding box center [765, 452] width 55 height 24
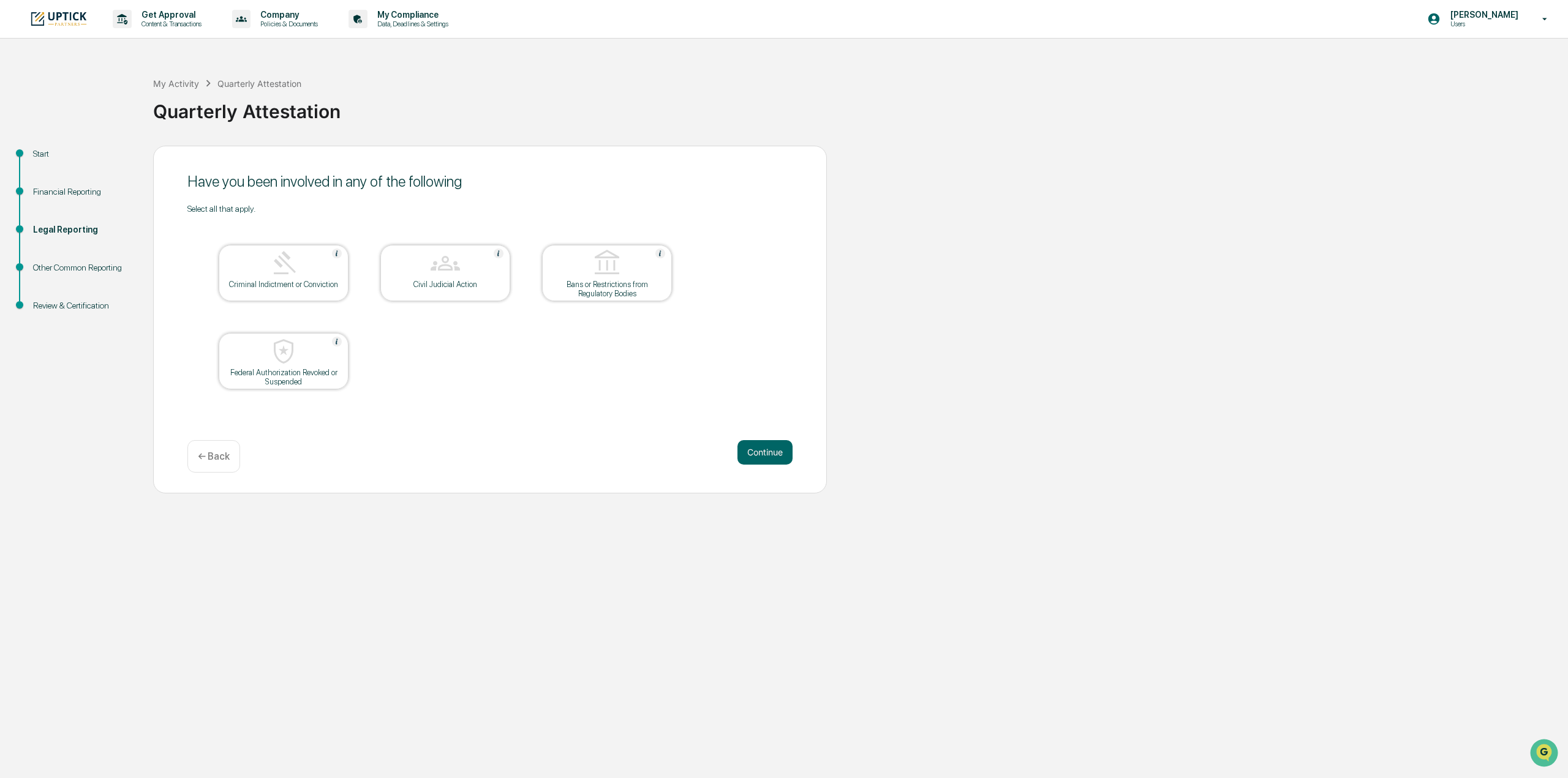
click at [764, 448] on button "Continue" at bounding box center [765, 452] width 55 height 24
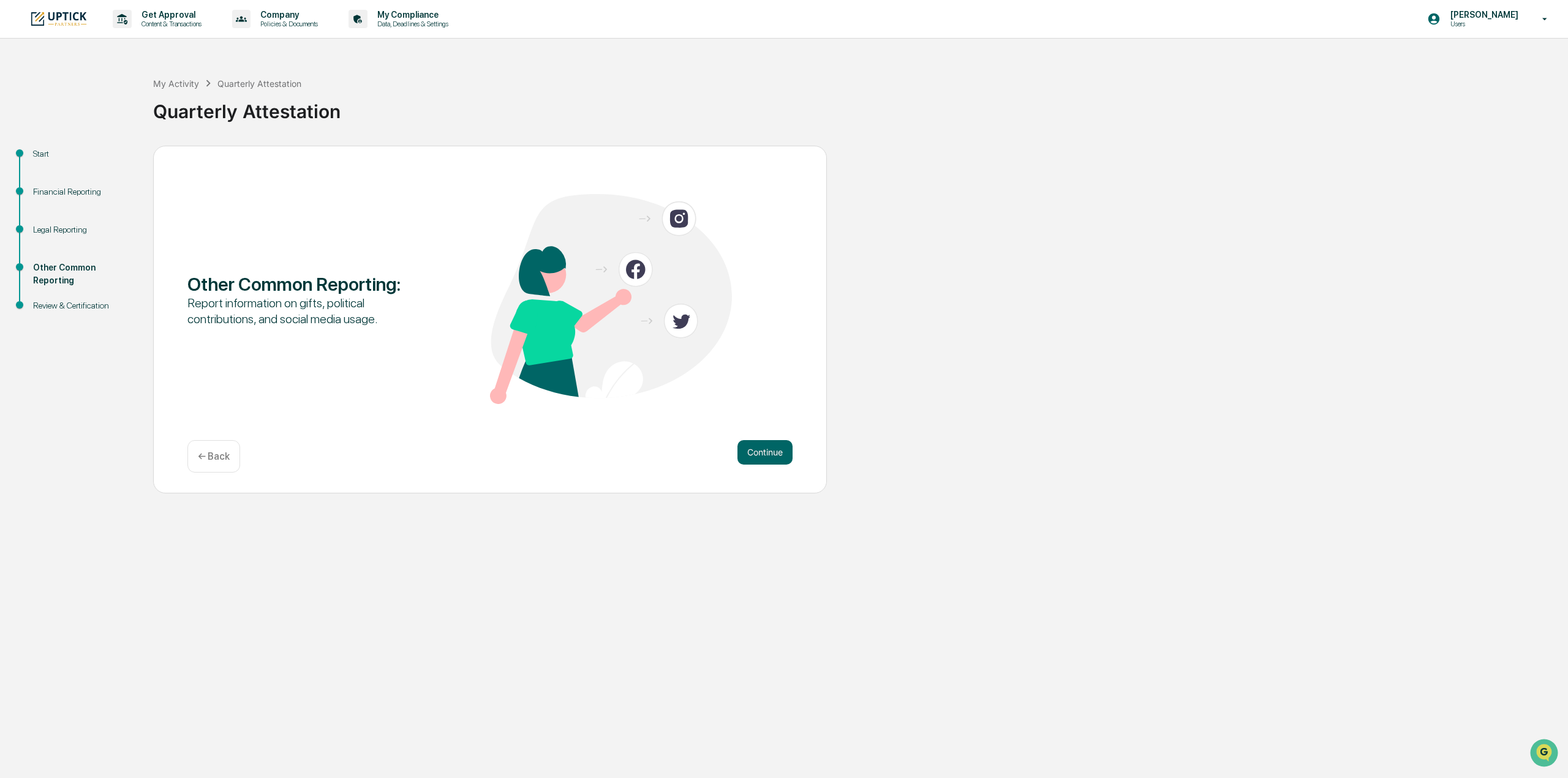
click at [764, 448] on button "Continue" at bounding box center [765, 452] width 55 height 24
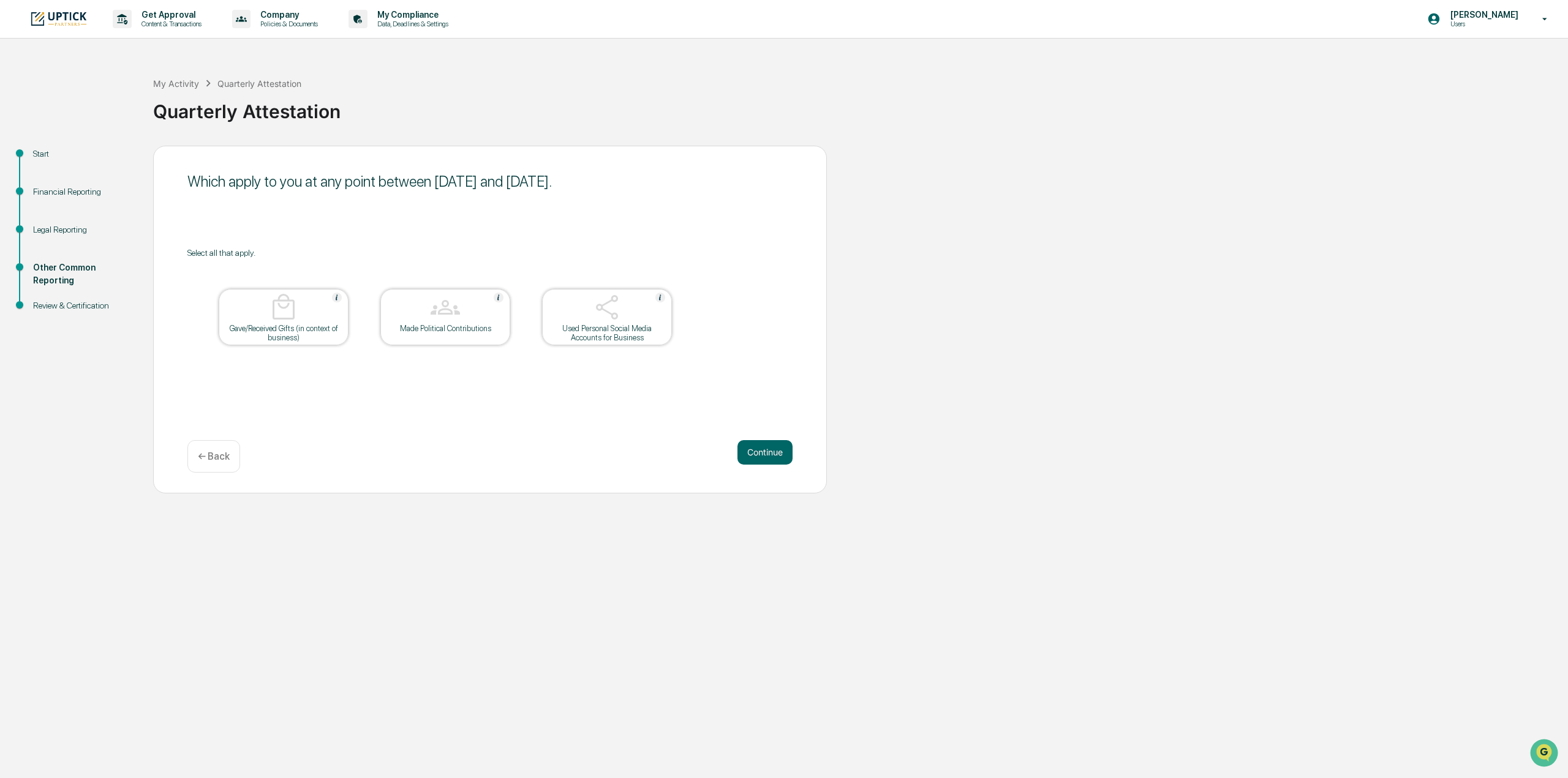
click at [764, 448] on button "Continue" at bounding box center [765, 452] width 55 height 24
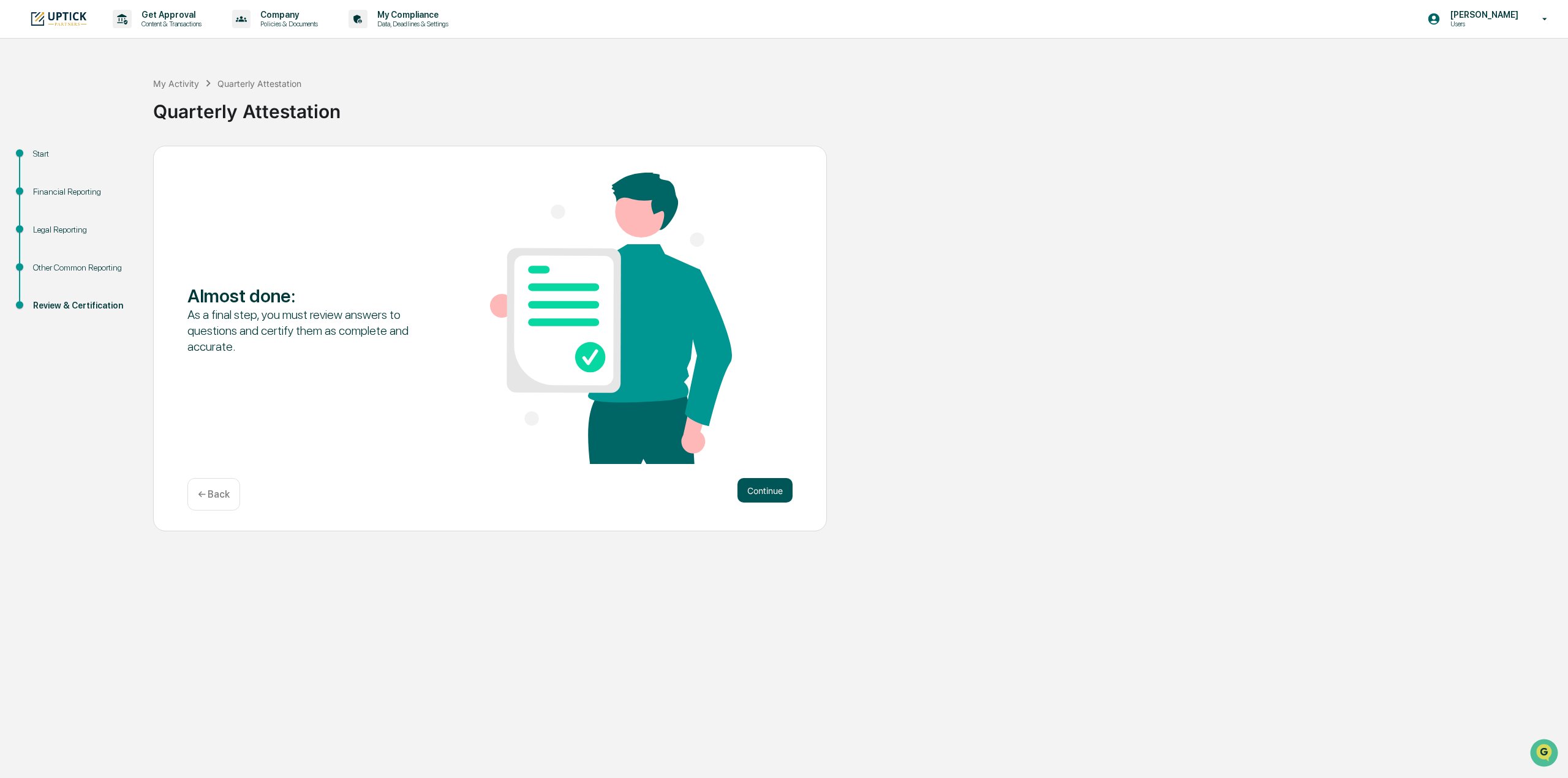
click at [765, 483] on button "Continue" at bounding box center [765, 490] width 55 height 24
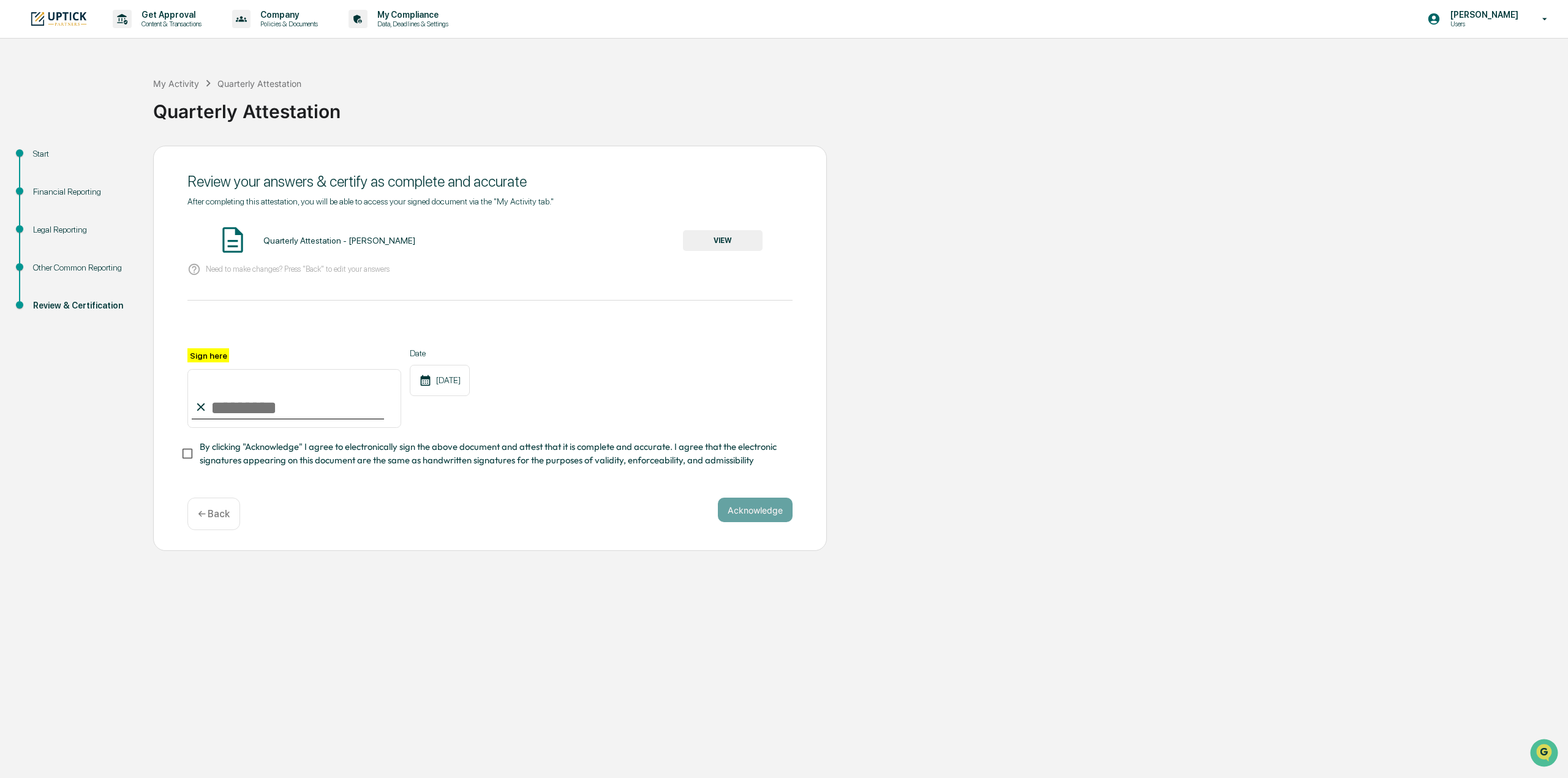
click at [726, 246] on button "VIEW" at bounding box center [722, 240] width 80 height 21
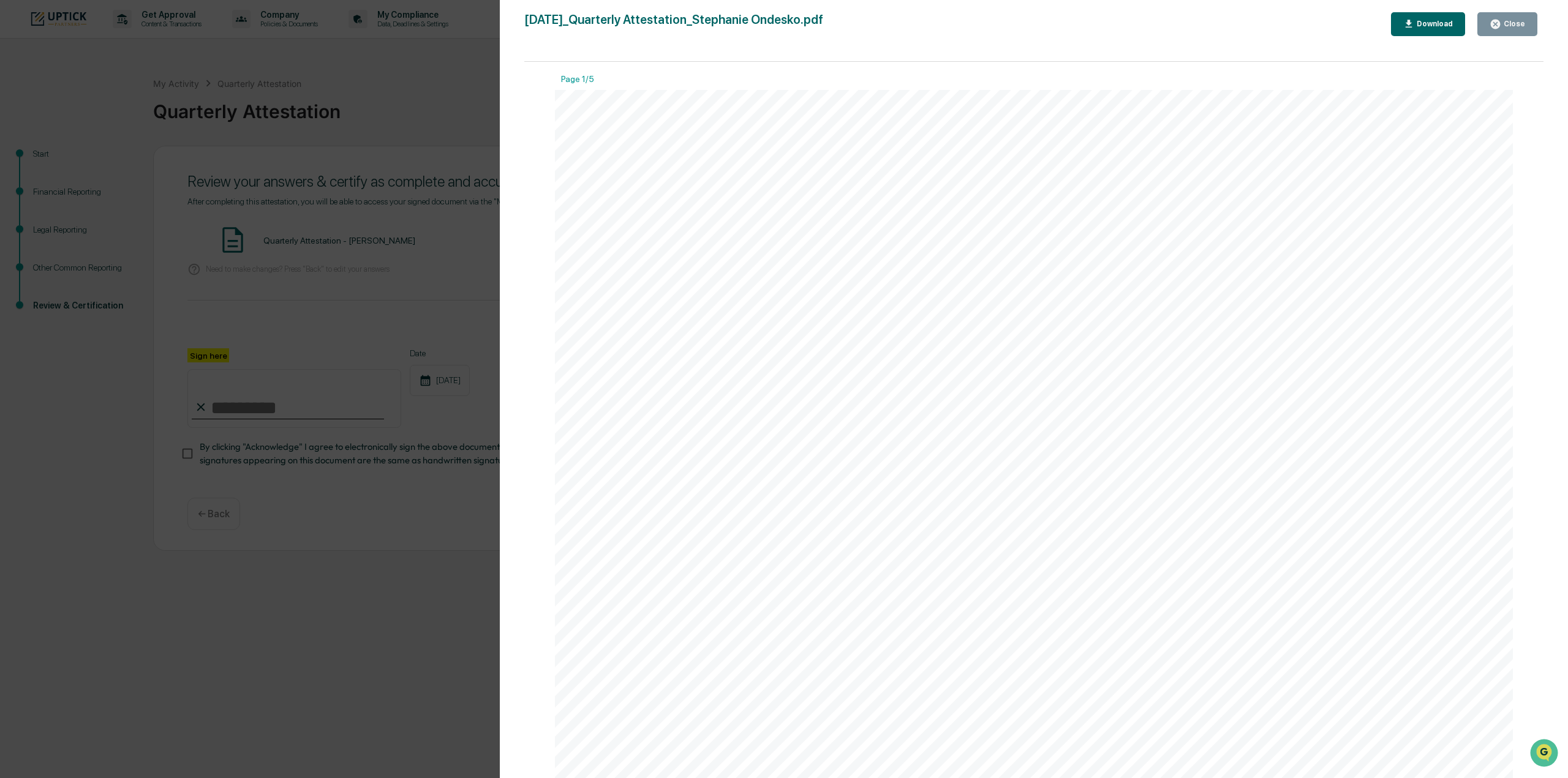
click at [1501, 32] on button "Close" at bounding box center [1508, 24] width 60 height 24
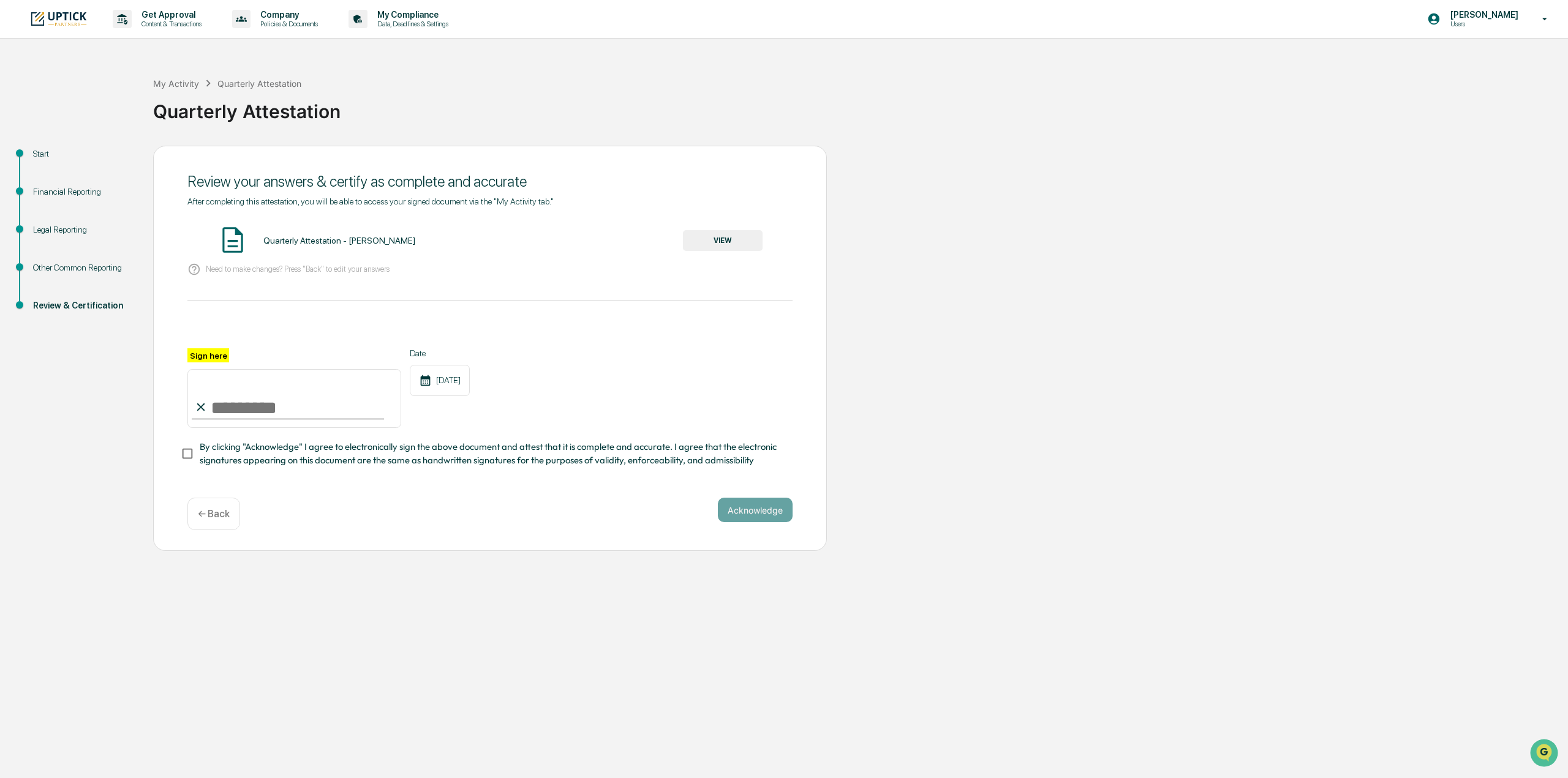
click at [326, 416] on input "Sign here" at bounding box center [294, 399] width 214 height 59
type input "**********"
click at [180, 455] on div "**********" at bounding box center [490, 348] width 673 height 406
click at [768, 522] on button "Acknowledge" at bounding box center [755, 510] width 75 height 24
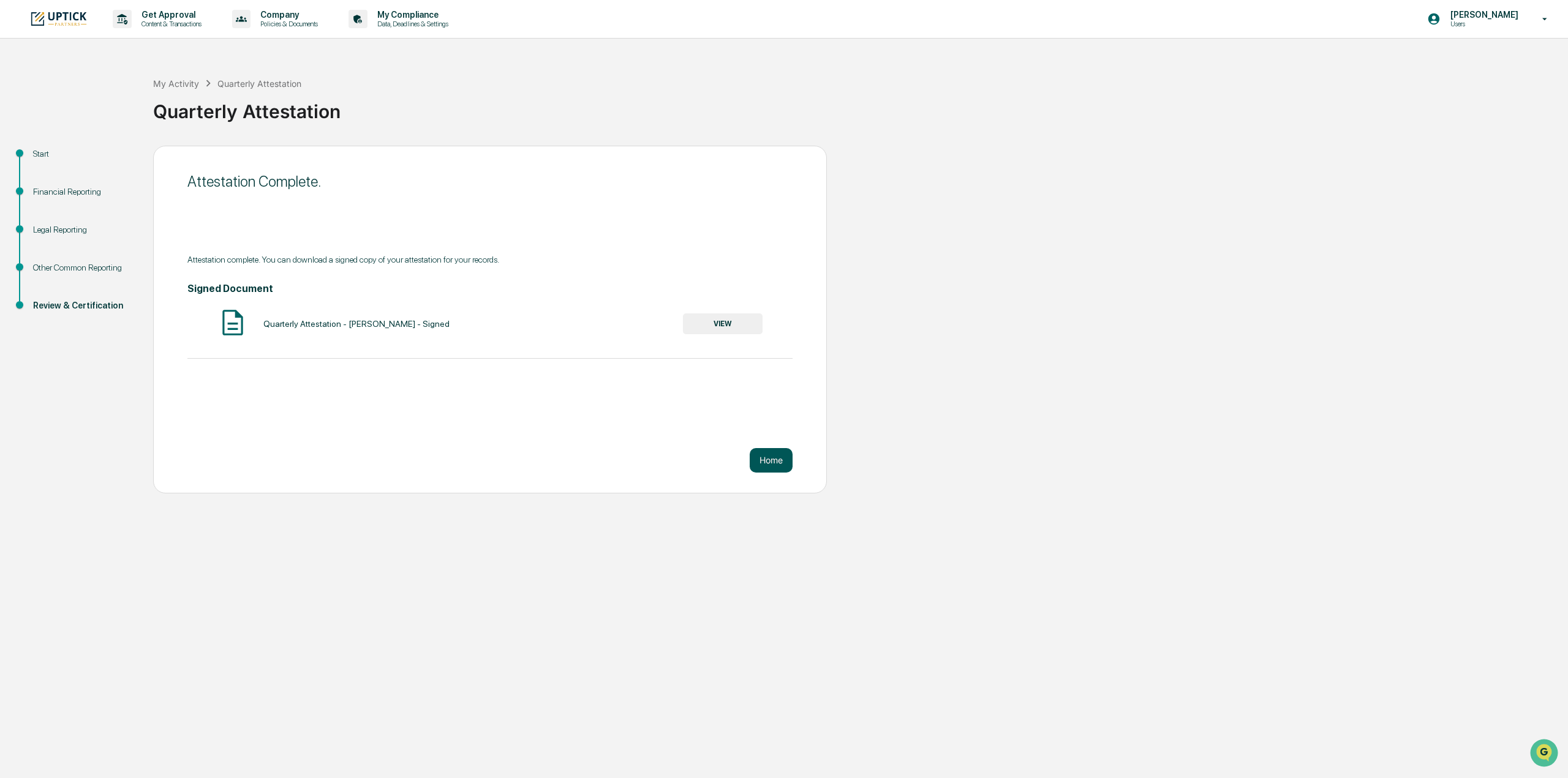
click at [768, 467] on button "Home" at bounding box center [771, 461] width 43 height 24
